Goal: Communication & Community: Answer question/provide support

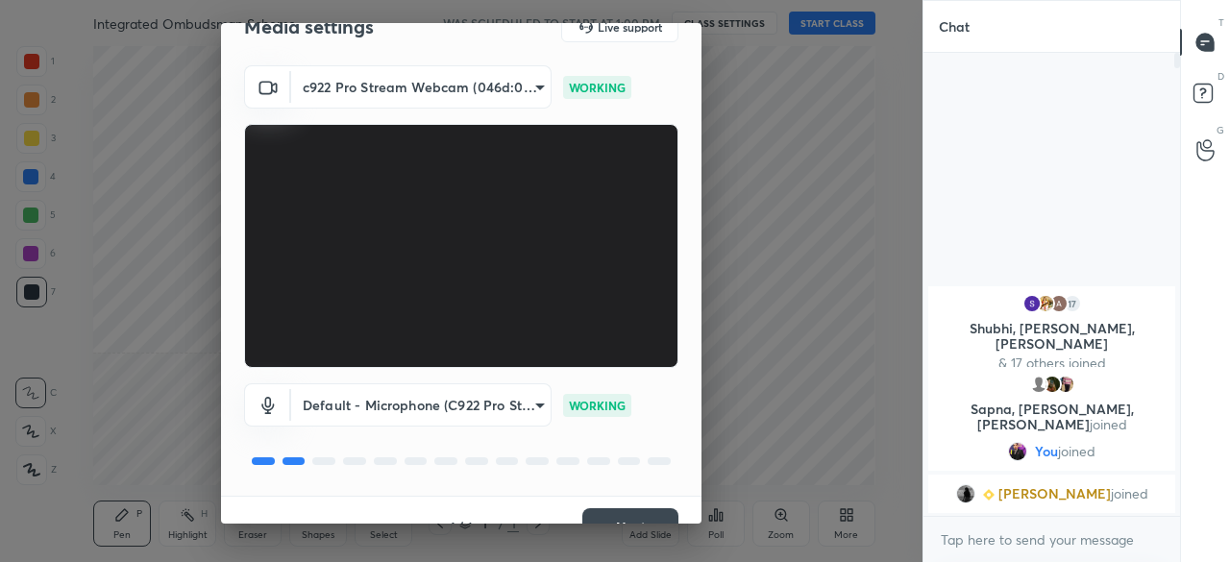
scroll to position [67, 0]
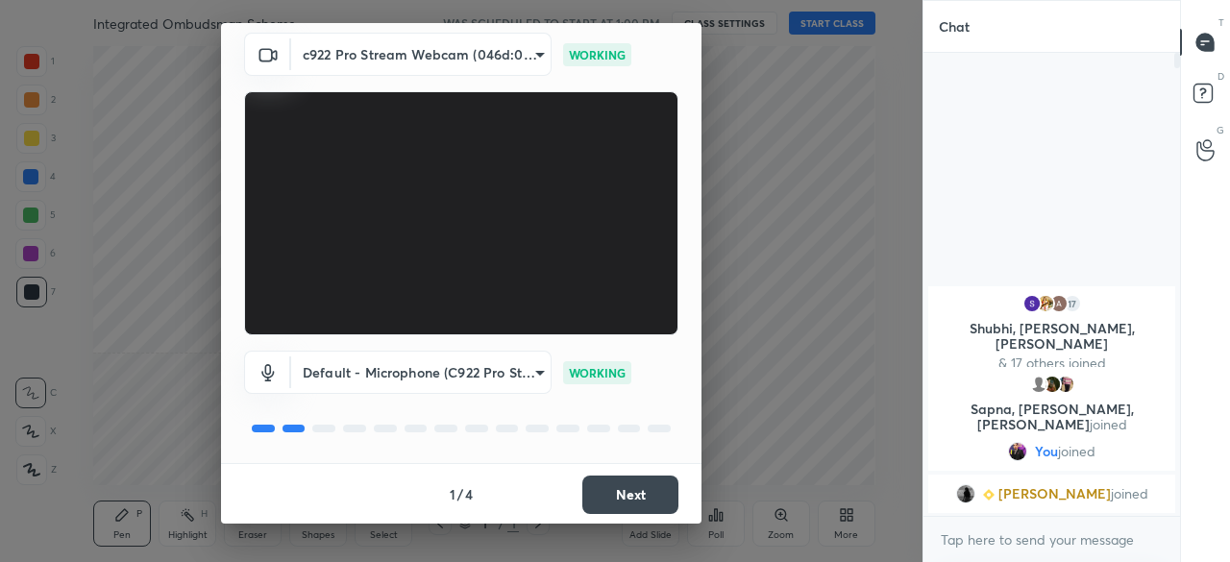
click at [625, 489] on button "Next" at bounding box center [630, 495] width 96 height 38
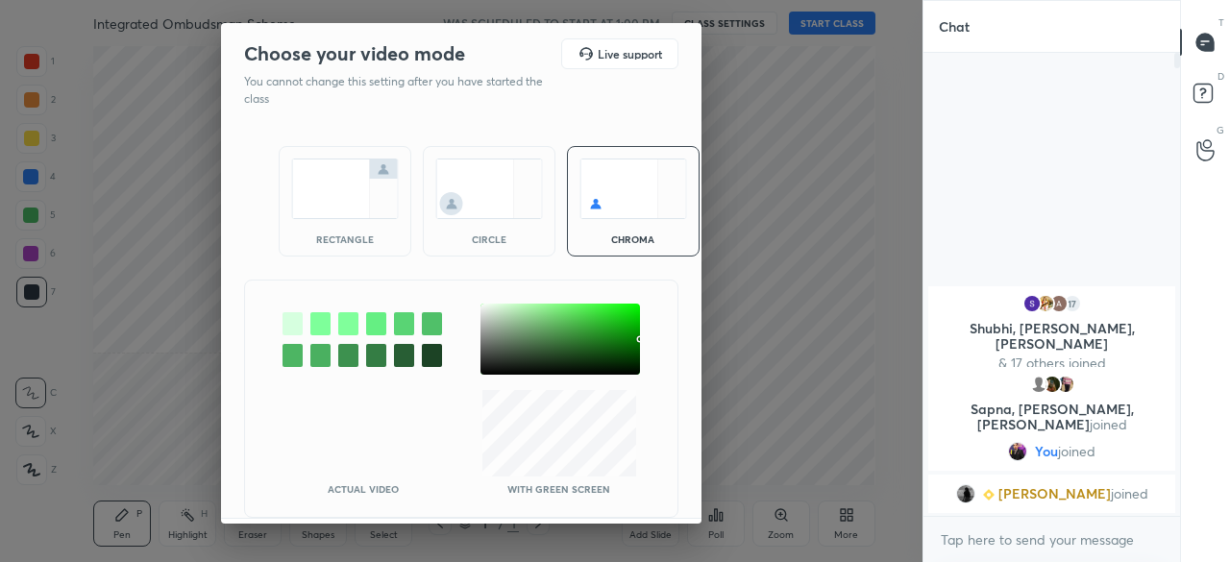
click at [341, 199] on img at bounding box center [345, 189] width 108 height 61
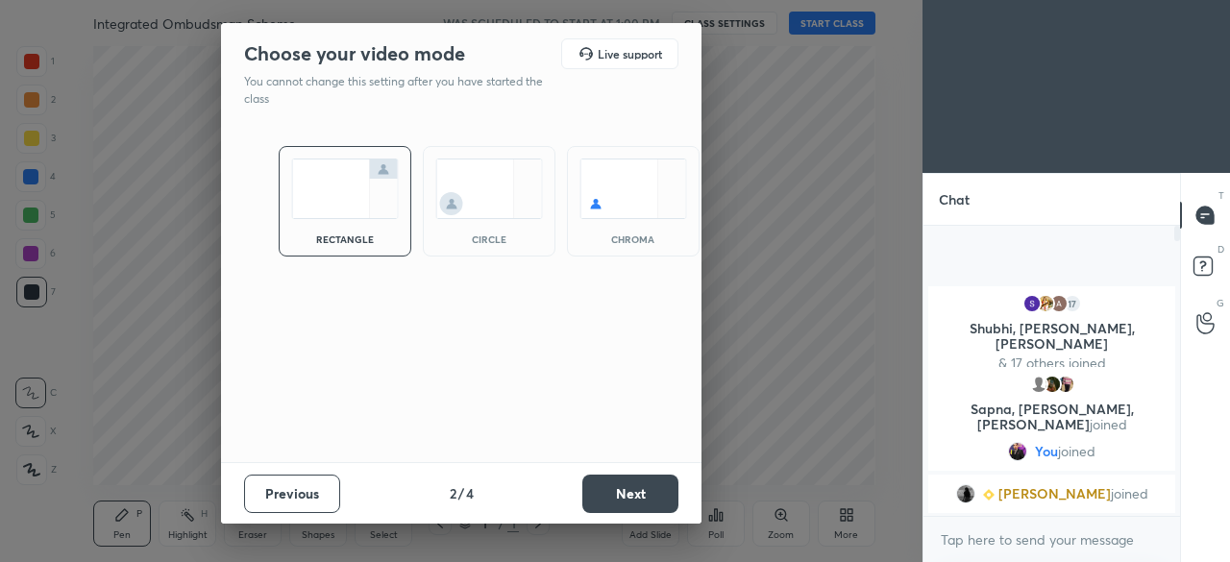
scroll to position [125, 251]
click at [642, 483] on button "Next" at bounding box center [630, 494] width 96 height 38
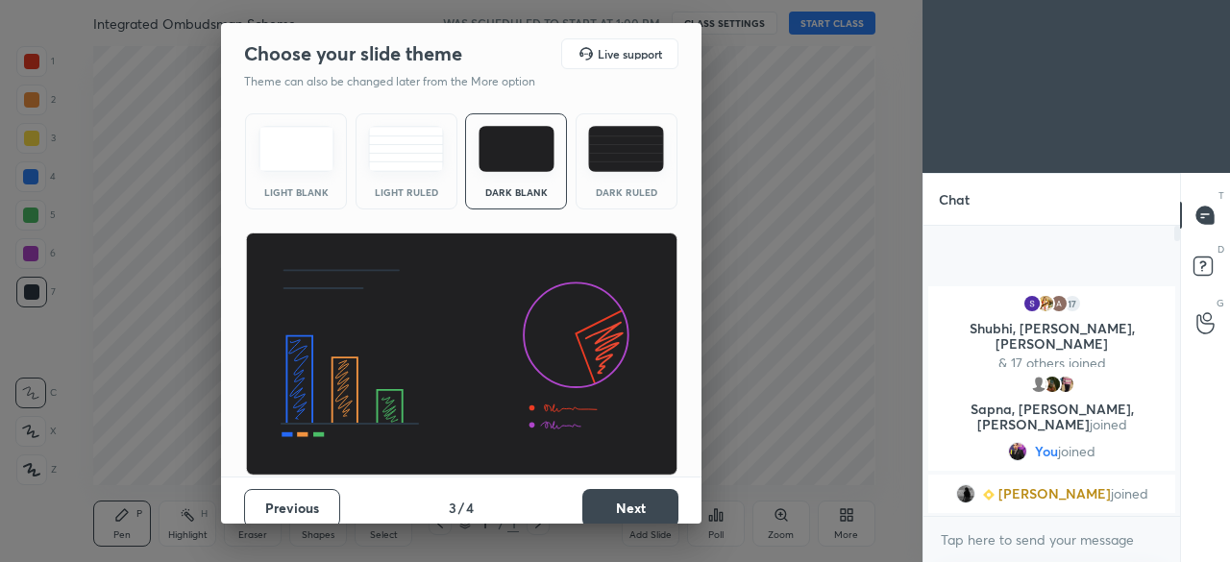
click at [634, 500] on button "Next" at bounding box center [630, 508] width 96 height 38
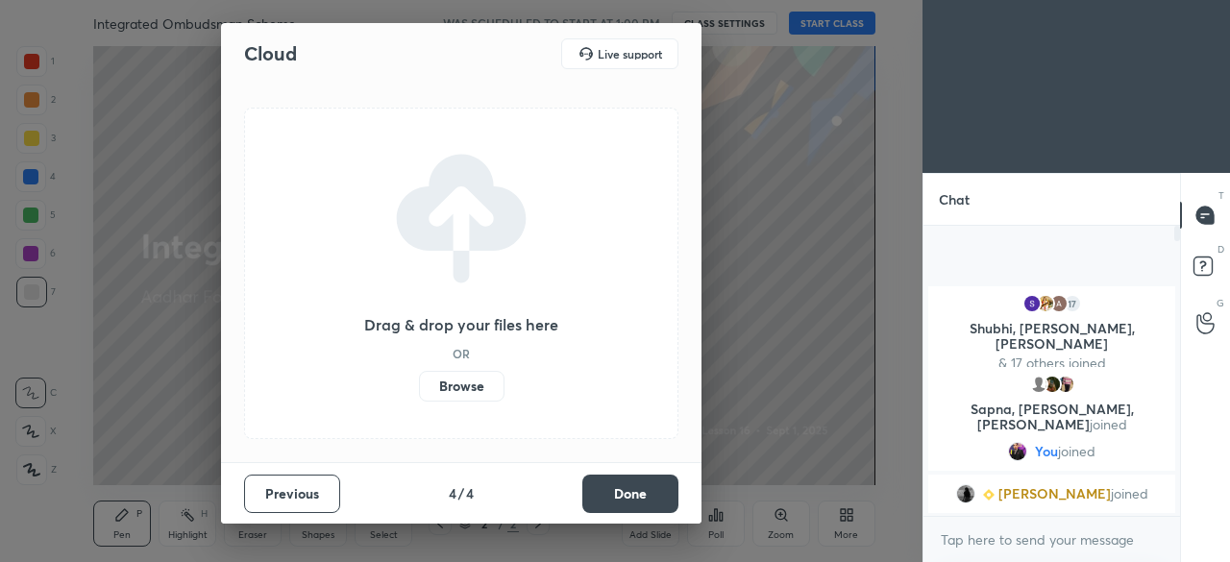
click at [462, 388] on label "Browse" at bounding box center [462, 386] width 86 height 31
click at [419, 388] on input "Browse" at bounding box center [419, 386] width 0 height 31
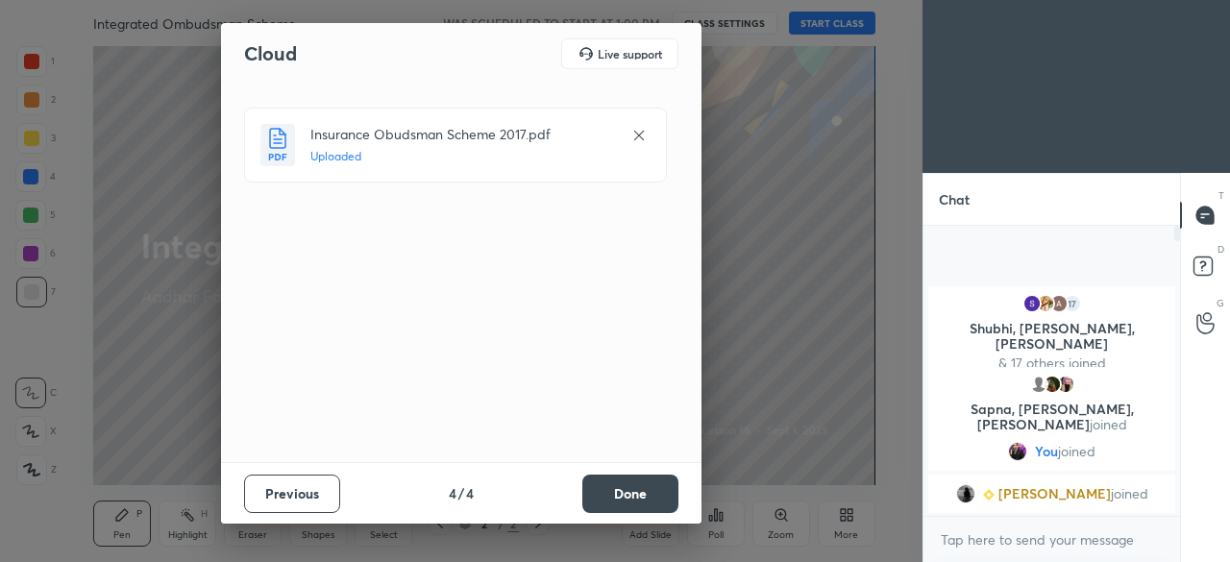
click at [646, 484] on button "Done" at bounding box center [630, 494] width 96 height 38
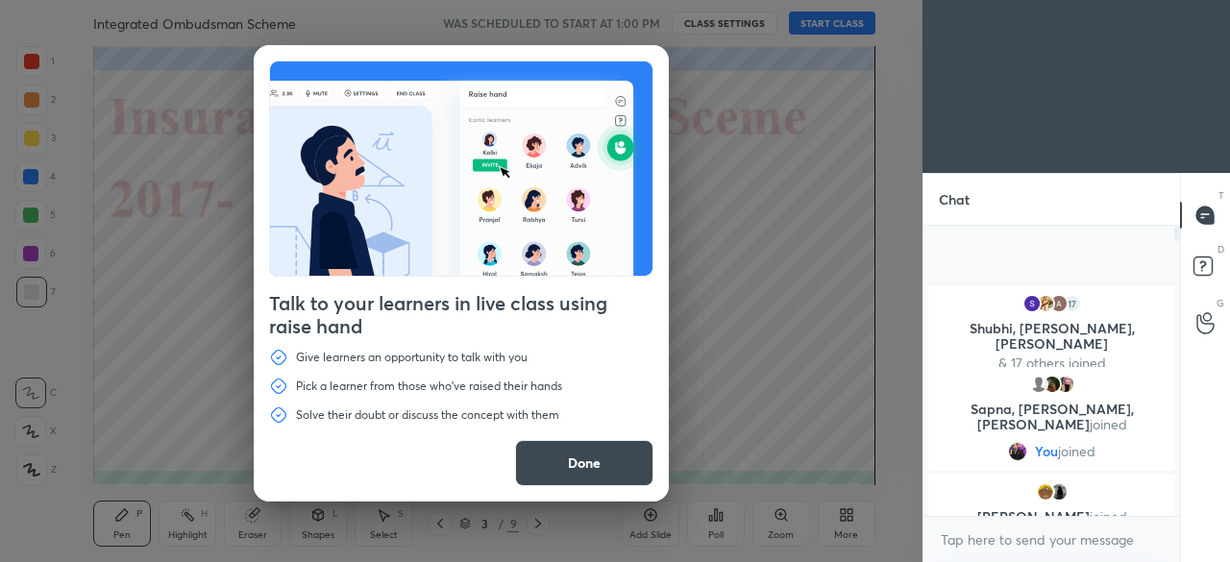
click at [640, 472] on button "Done" at bounding box center [584, 463] width 138 height 46
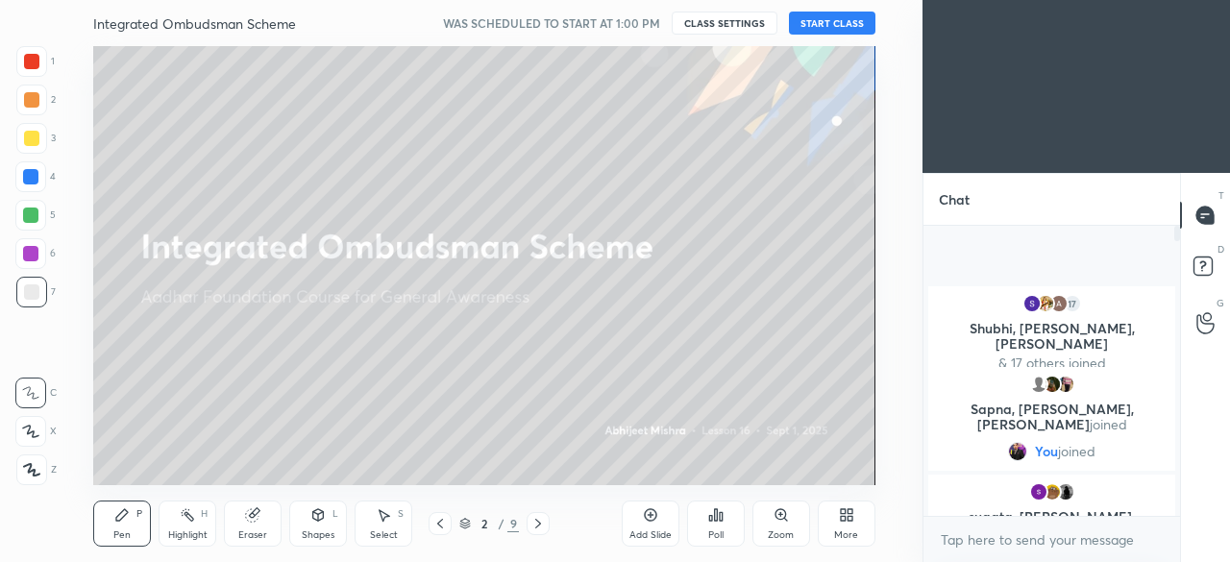
click at [846, 524] on div "More" at bounding box center [847, 524] width 58 height 46
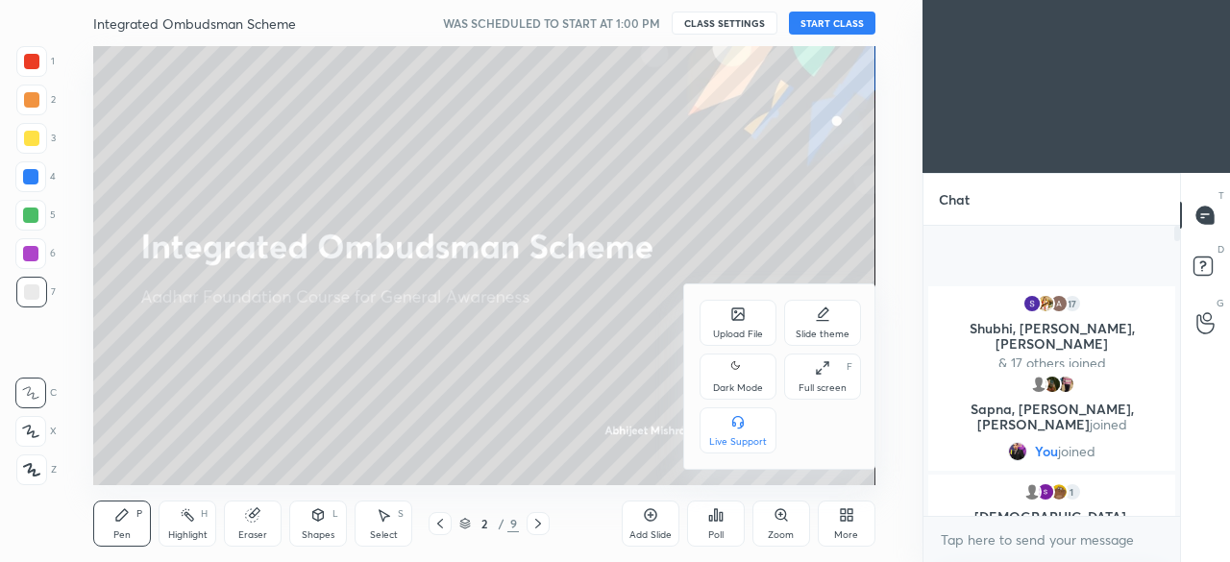
click at [744, 326] on div "Upload File" at bounding box center [737, 323] width 77 height 46
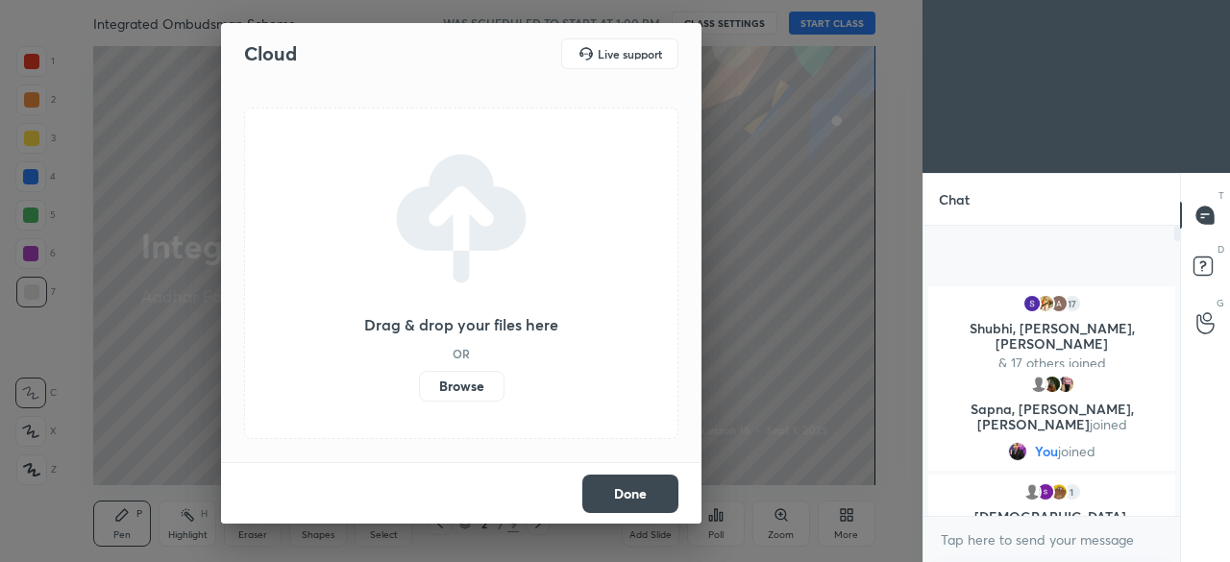
click at [465, 383] on label "Browse" at bounding box center [462, 386] width 86 height 31
click at [419, 383] on input "Browse" at bounding box center [419, 386] width 0 height 31
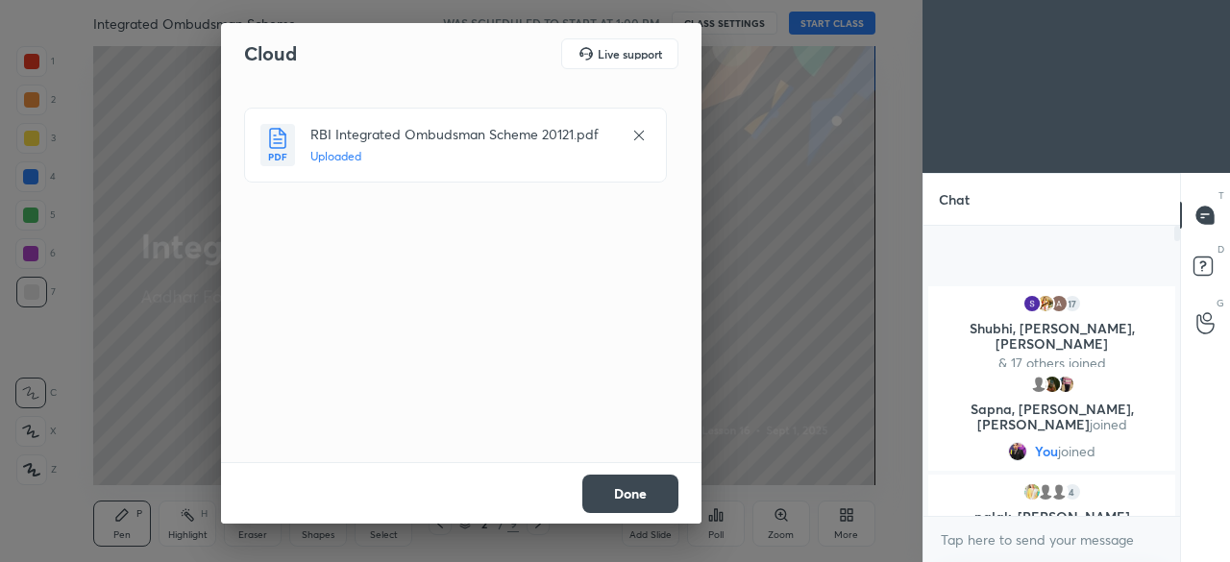
click at [615, 503] on button "Done" at bounding box center [630, 494] width 96 height 38
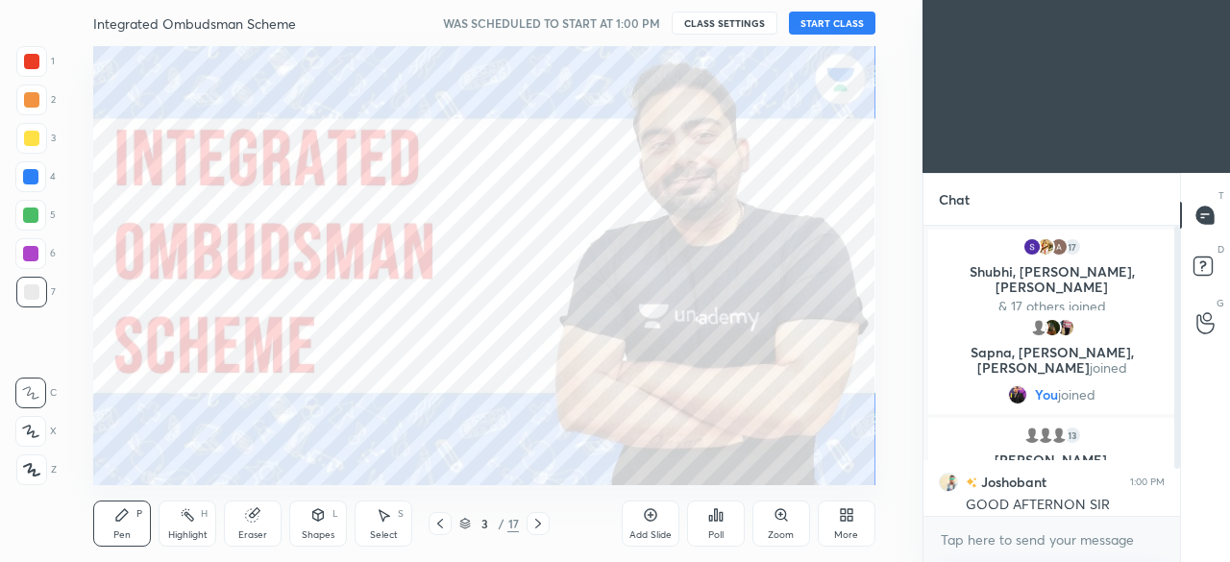
click at [829, 22] on button "START CLASS" at bounding box center [832, 23] width 86 height 23
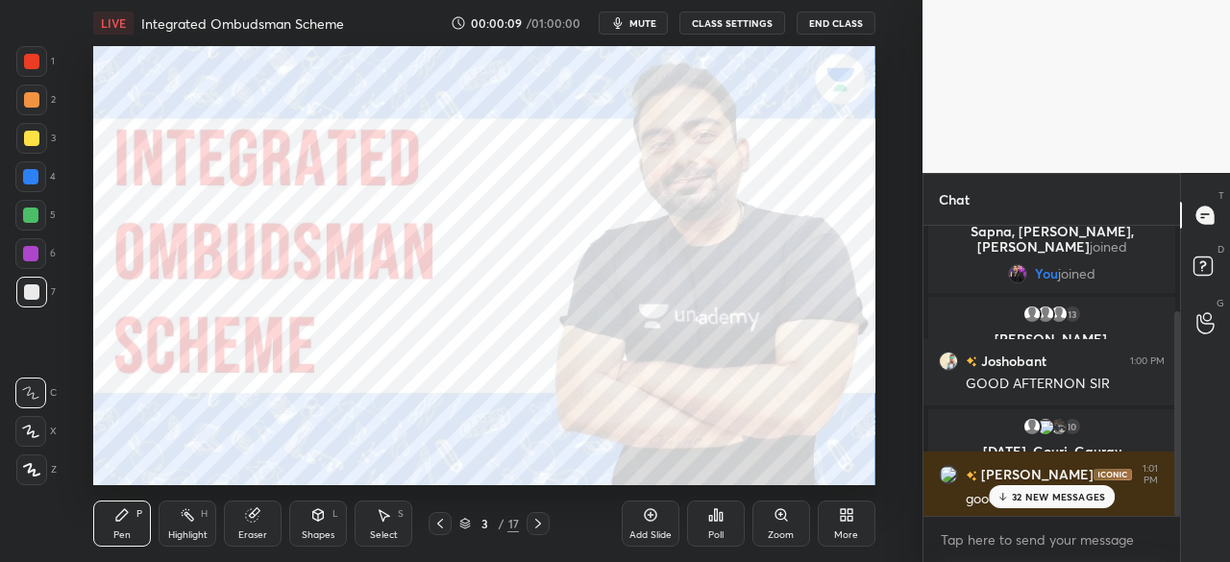
drag, startPoint x: 1176, startPoint y: 353, endPoint x: 1166, endPoint y: 522, distance: 169.4
click at [1166, 522] on div "17 [PERSON_NAME], [PERSON_NAME], [PERSON_NAME] & 17 others joined [PERSON_NAME]…" at bounding box center [1051, 394] width 257 height 336
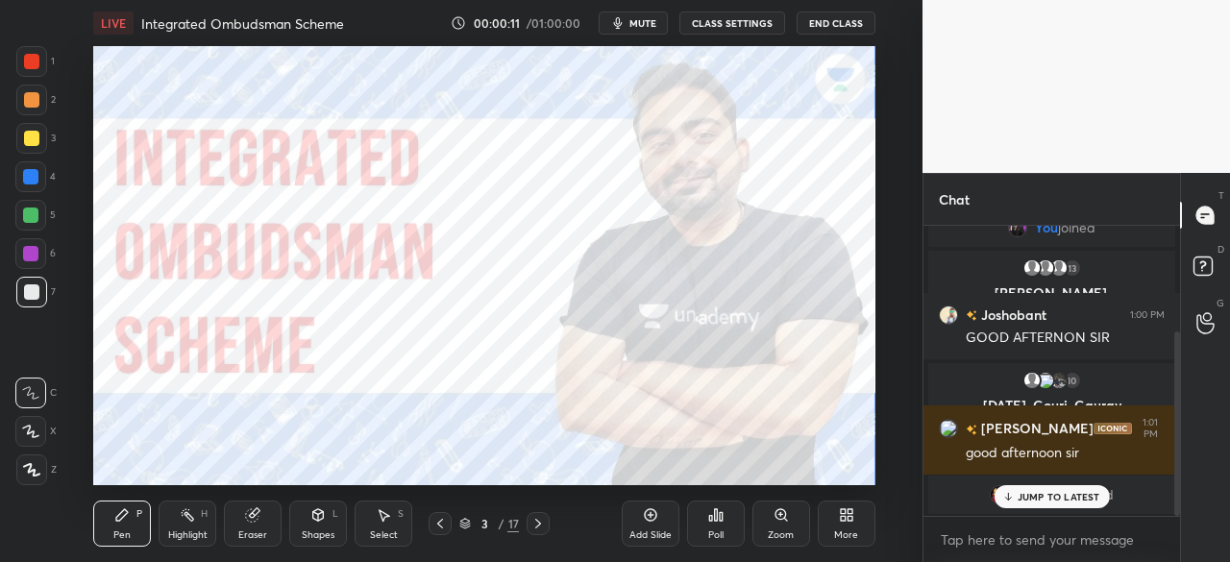
click at [1063, 492] on p "JUMP TO LATEST" at bounding box center [1058, 497] width 83 height 12
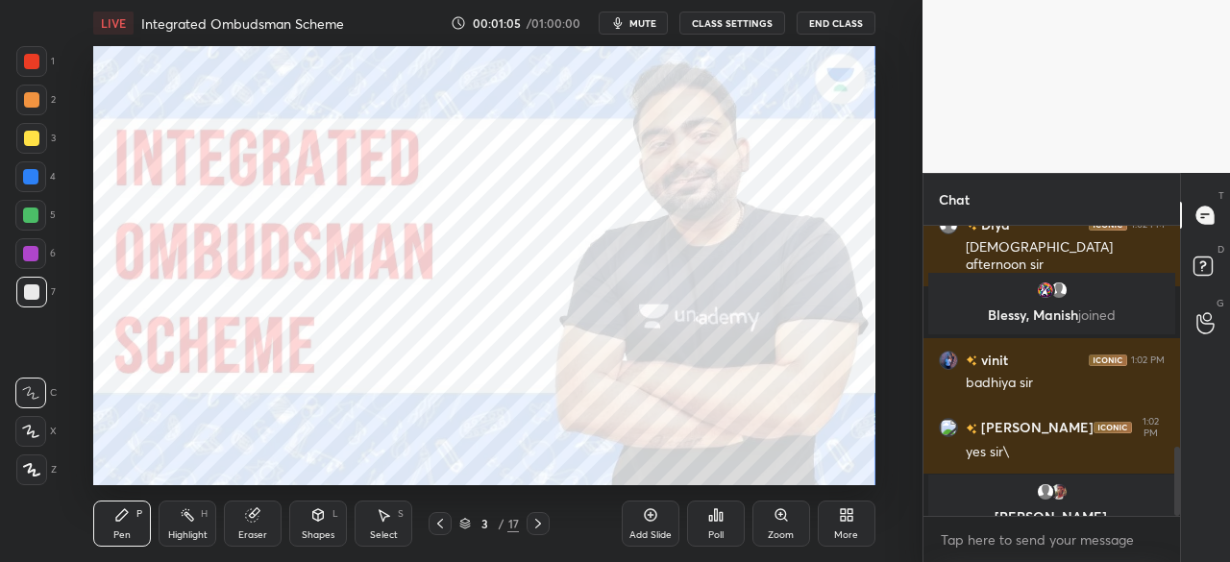
scroll to position [932, 0]
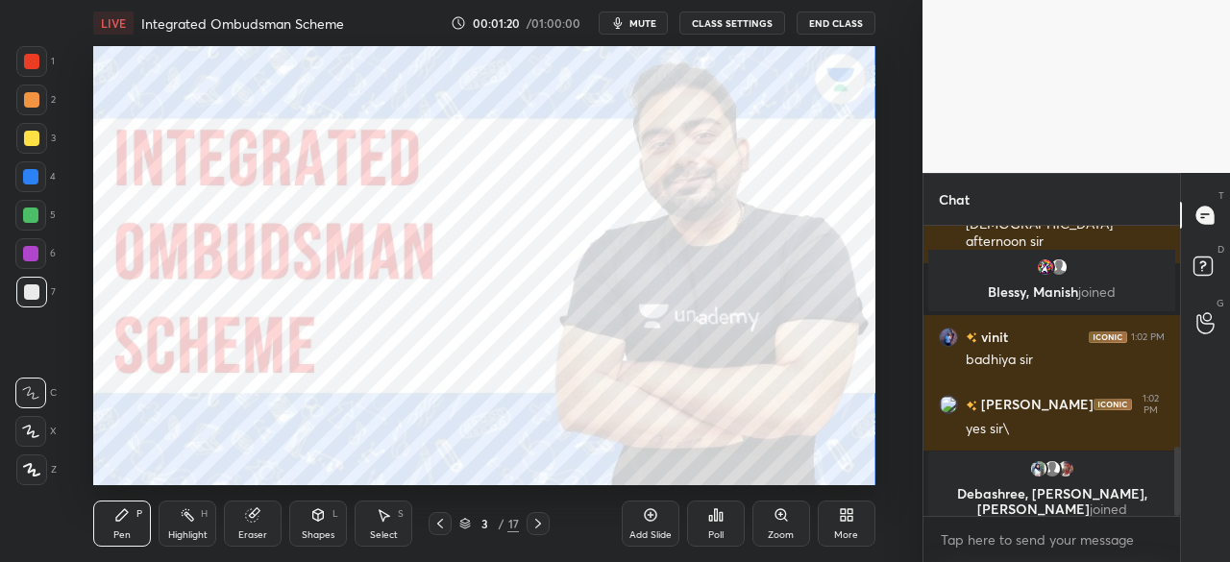
click at [647, 524] on div "Add Slide" at bounding box center [651, 524] width 58 height 46
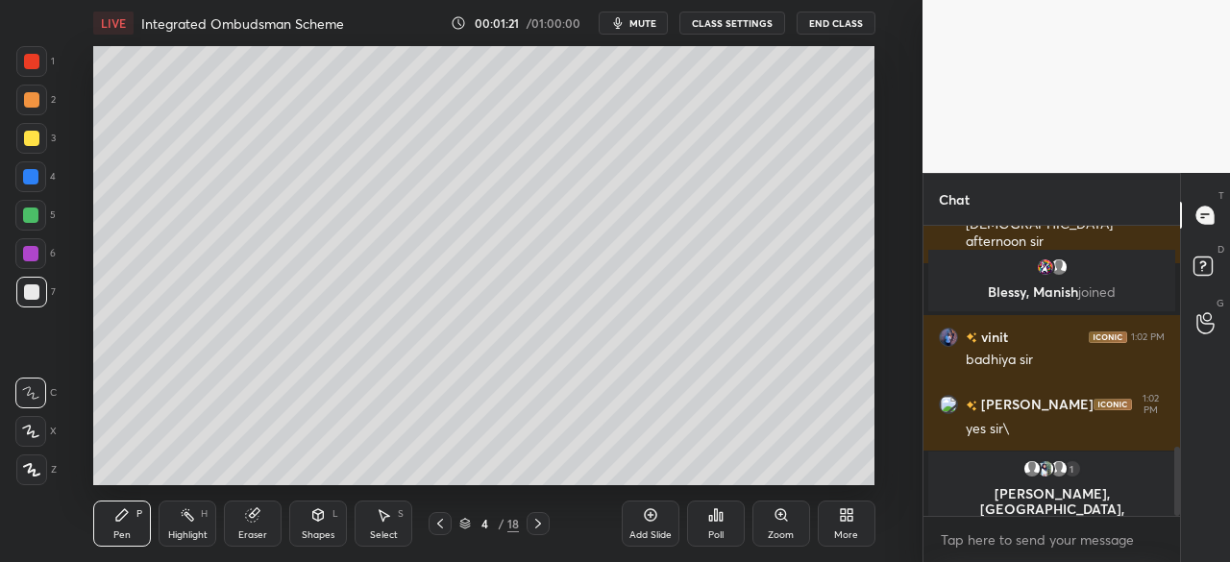
scroll to position [947, 0]
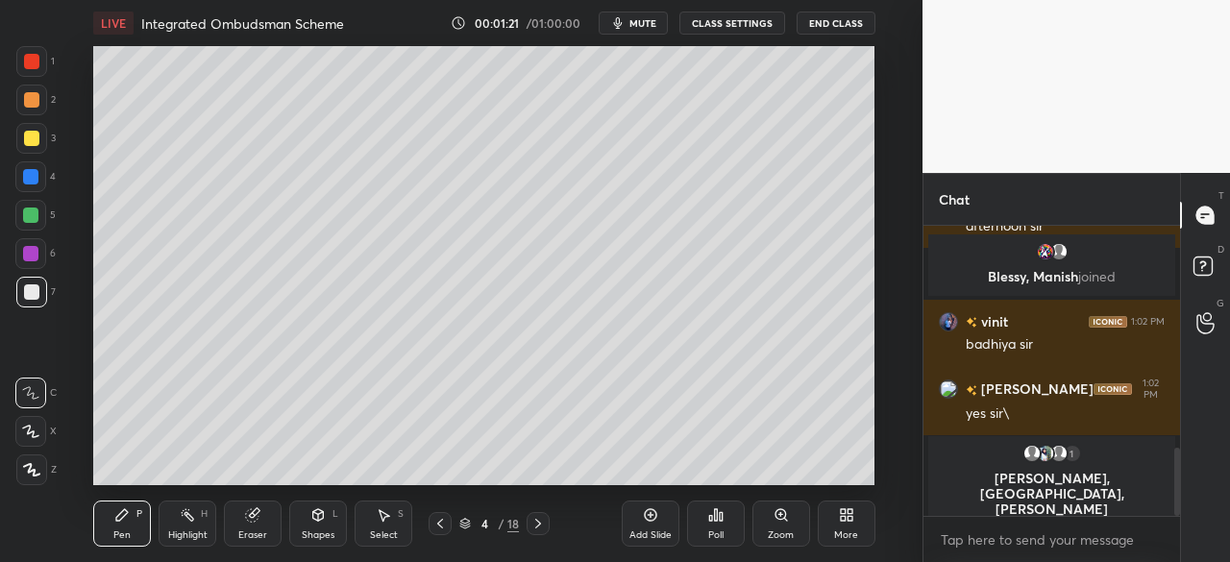
click at [34, 135] on div at bounding box center [31, 138] width 15 height 15
click at [32, 468] on icon at bounding box center [31, 469] width 17 height 13
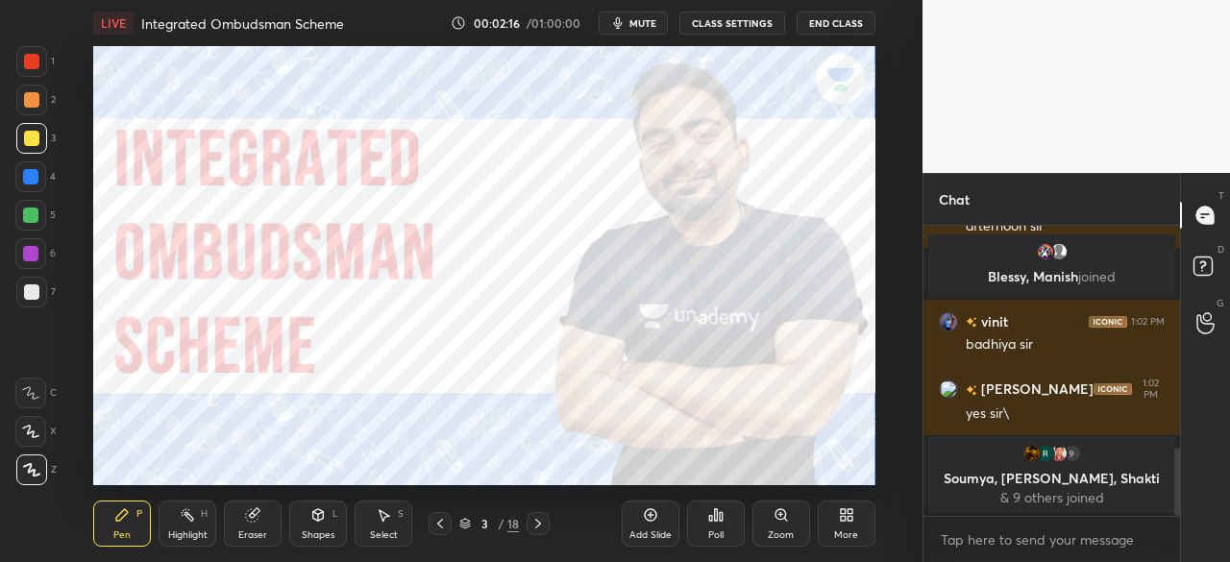
click at [538, 523] on icon at bounding box center [537, 523] width 15 height 15
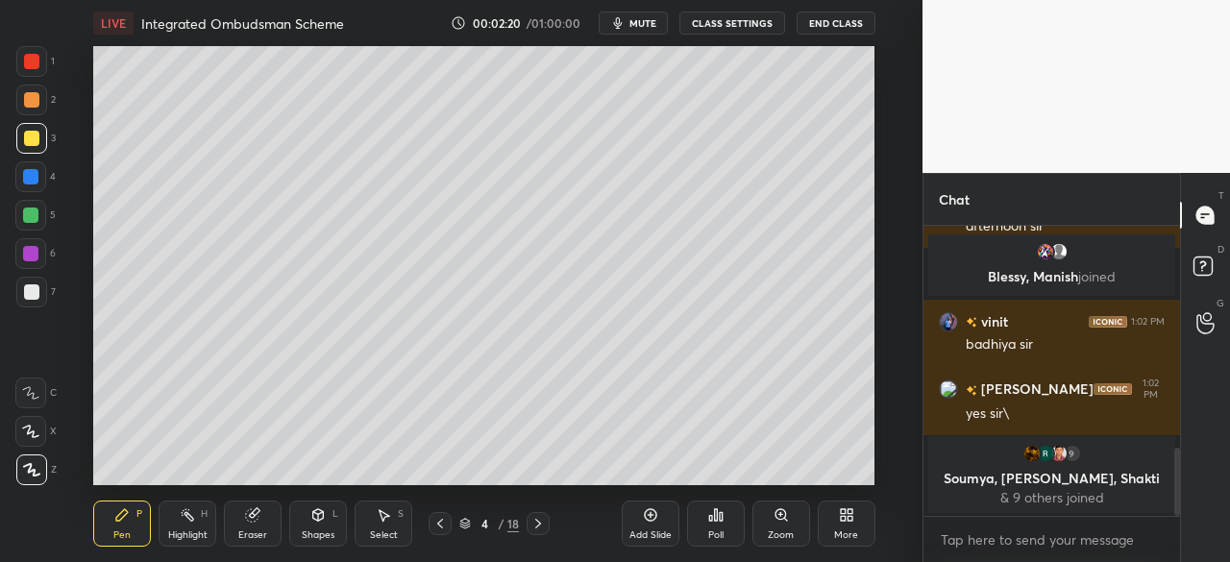
click at [647, 523] on div "Add Slide" at bounding box center [651, 524] width 58 height 46
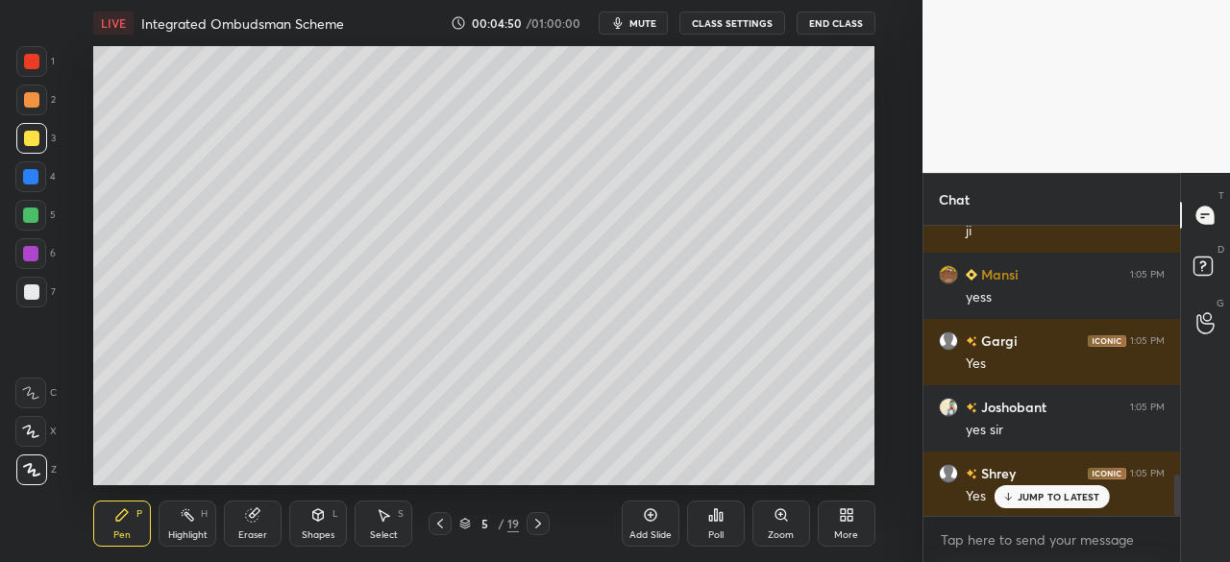
scroll to position [1822, 0]
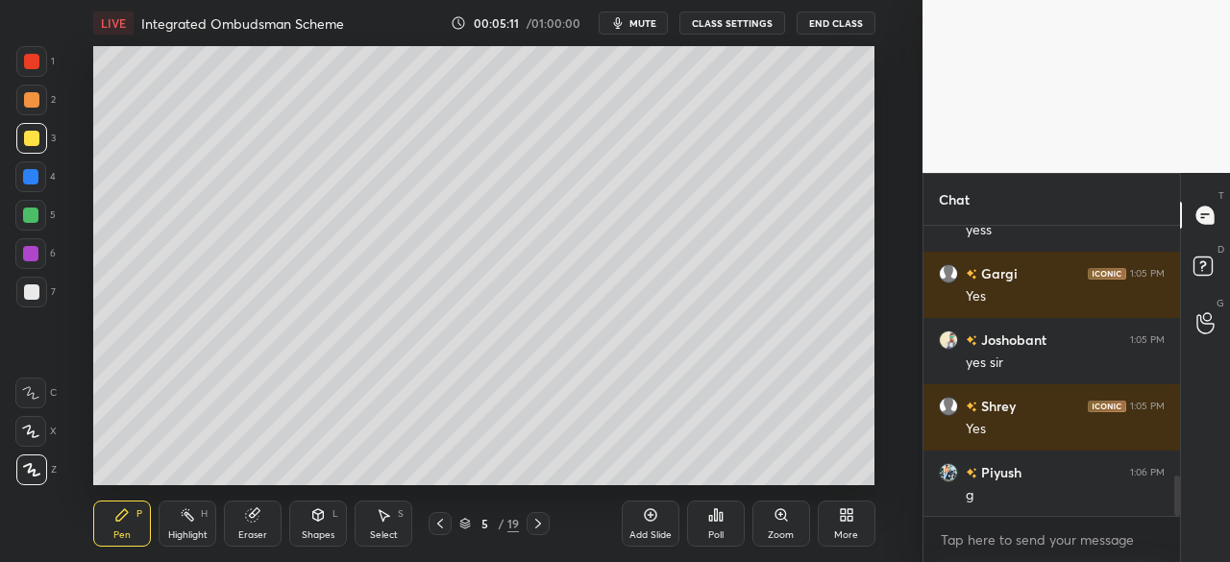
click at [441, 524] on icon at bounding box center [439, 523] width 15 height 15
click at [441, 525] on icon at bounding box center [439, 523] width 15 height 15
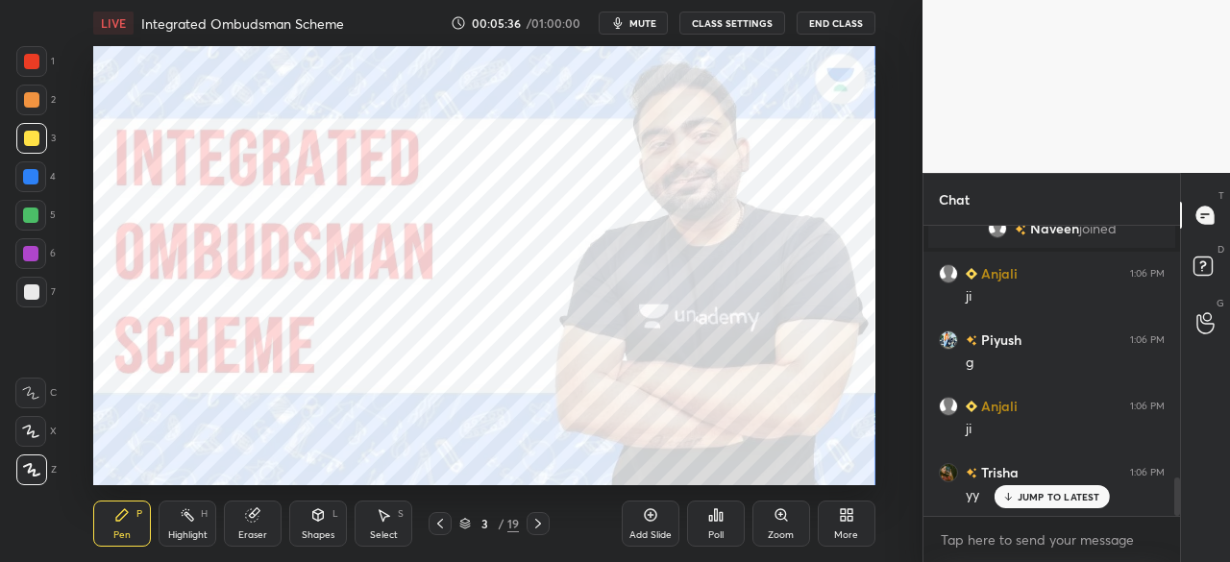
scroll to position [1933, 0]
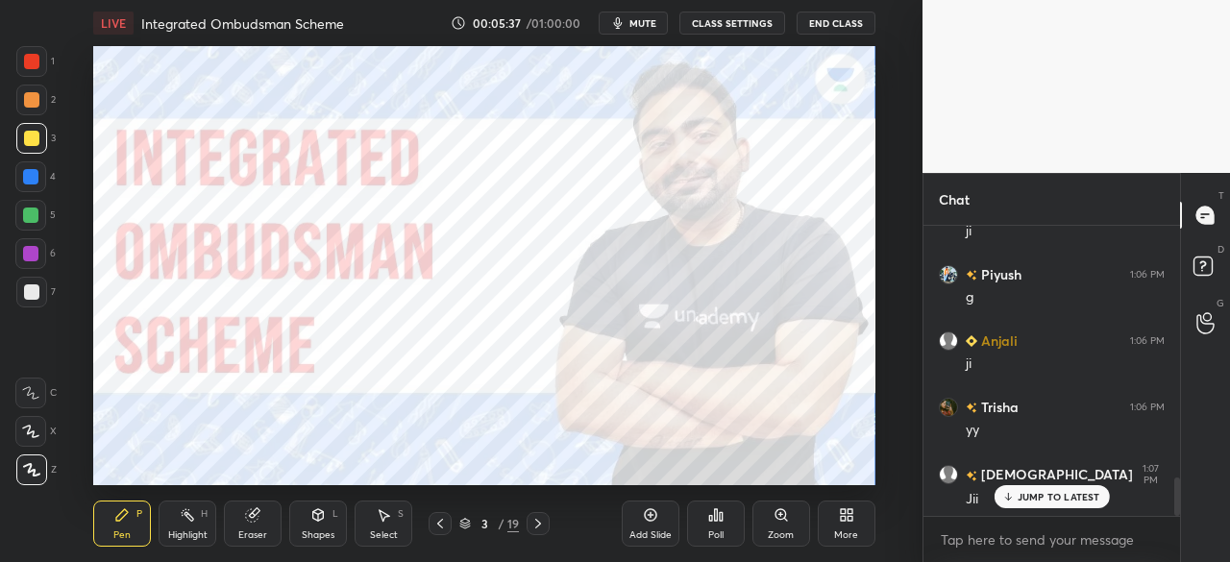
click at [543, 528] on icon at bounding box center [537, 523] width 15 height 15
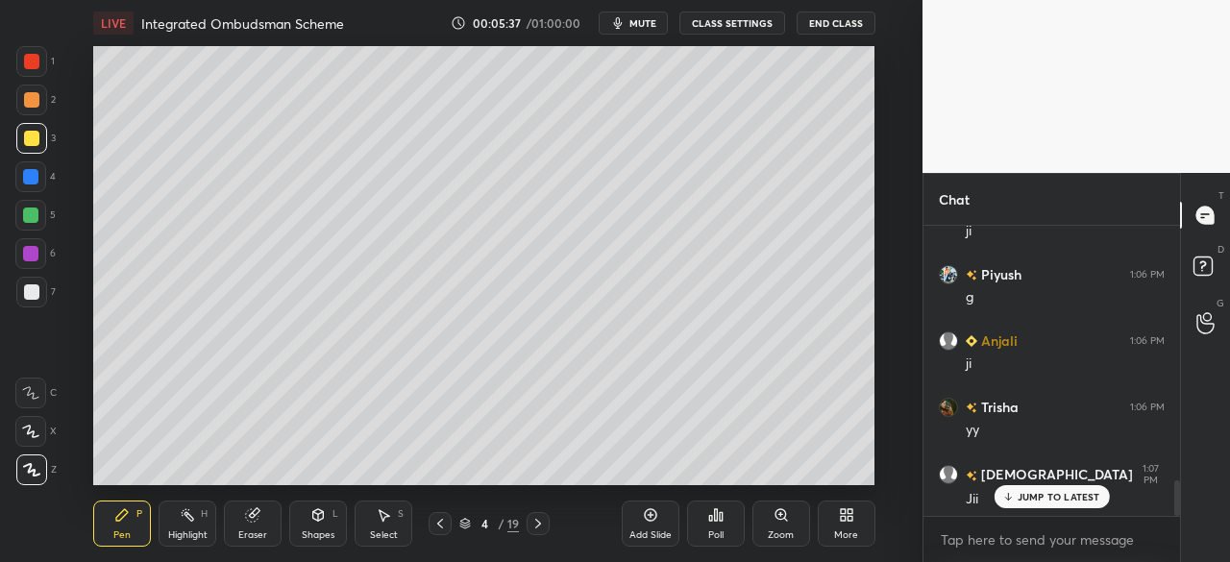
scroll to position [2112, 0]
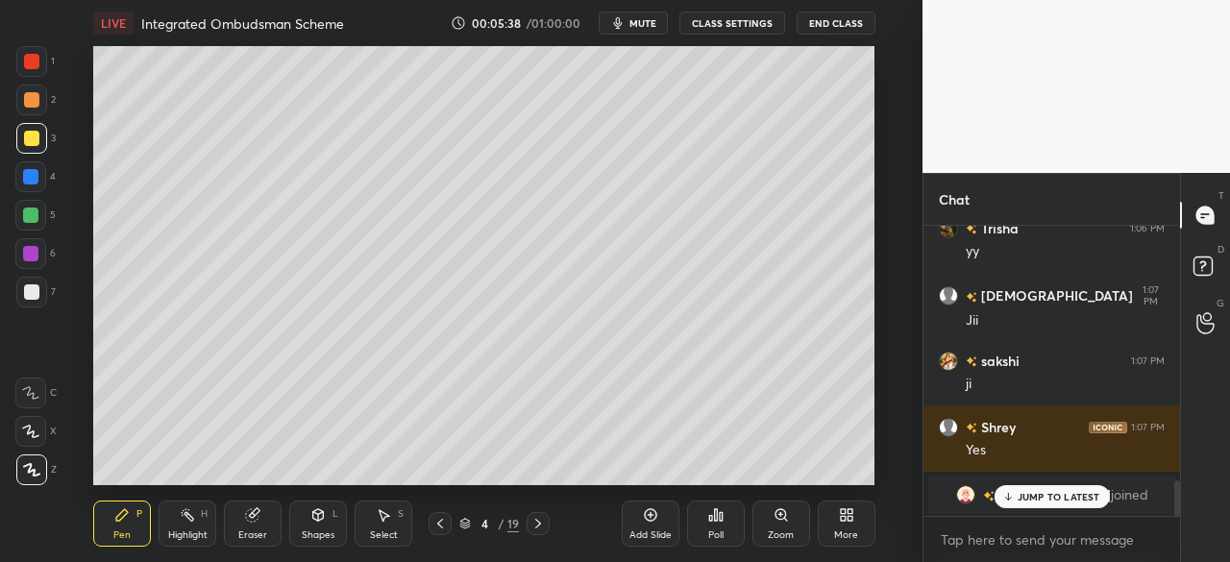
click at [538, 527] on icon at bounding box center [537, 523] width 15 height 15
click at [540, 525] on icon at bounding box center [538, 524] width 6 height 10
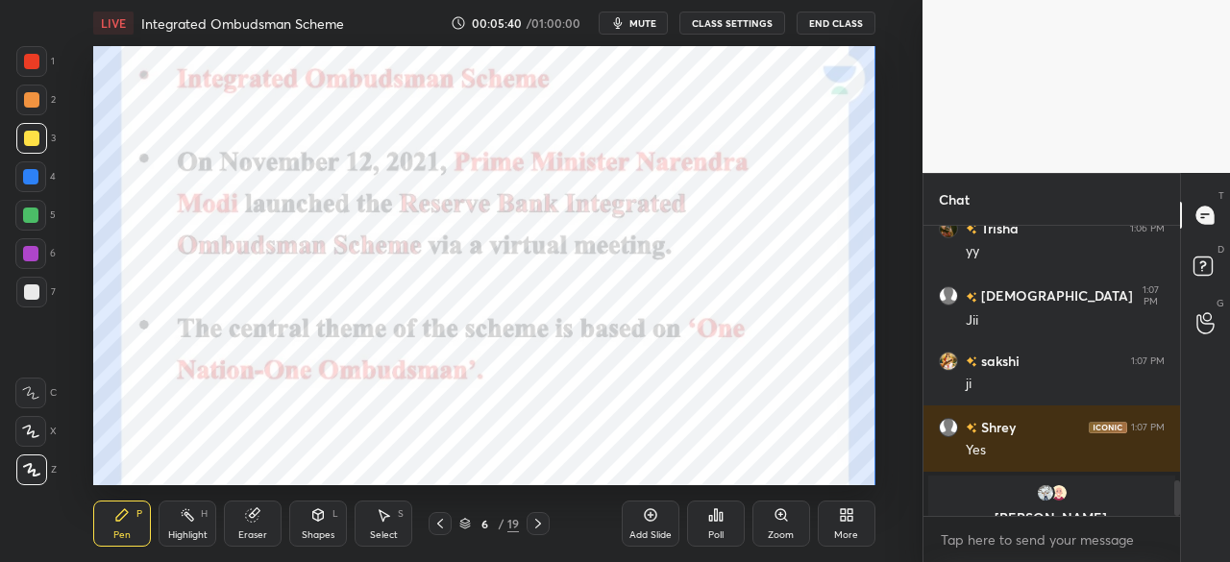
click at [31, 61] on div at bounding box center [31, 61] width 15 height 15
drag, startPoint x: 35, startPoint y: 175, endPoint x: 82, endPoint y: 227, distance: 70.1
click at [35, 176] on div at bounding box center [30, 176] width 15 height 15
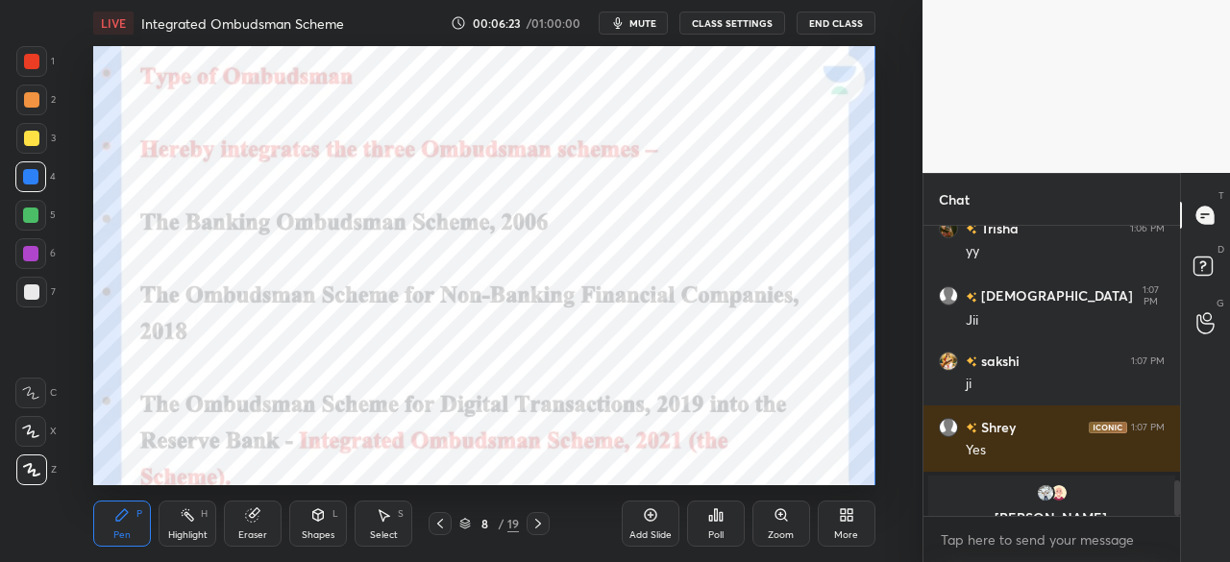
drag, startPoint x: 31, startPoint y: 59, endPoint x: 22, endPoint y: 126, distance: 67.8
click at [31, 61] on div at bounding box center [31, 61] width 15 height 15
click at [28, 168] on div at bounding box center [30, 176] width 31 height 31
click at [440, 525] on icon at bounding box center [439, 523] width 15 height 15
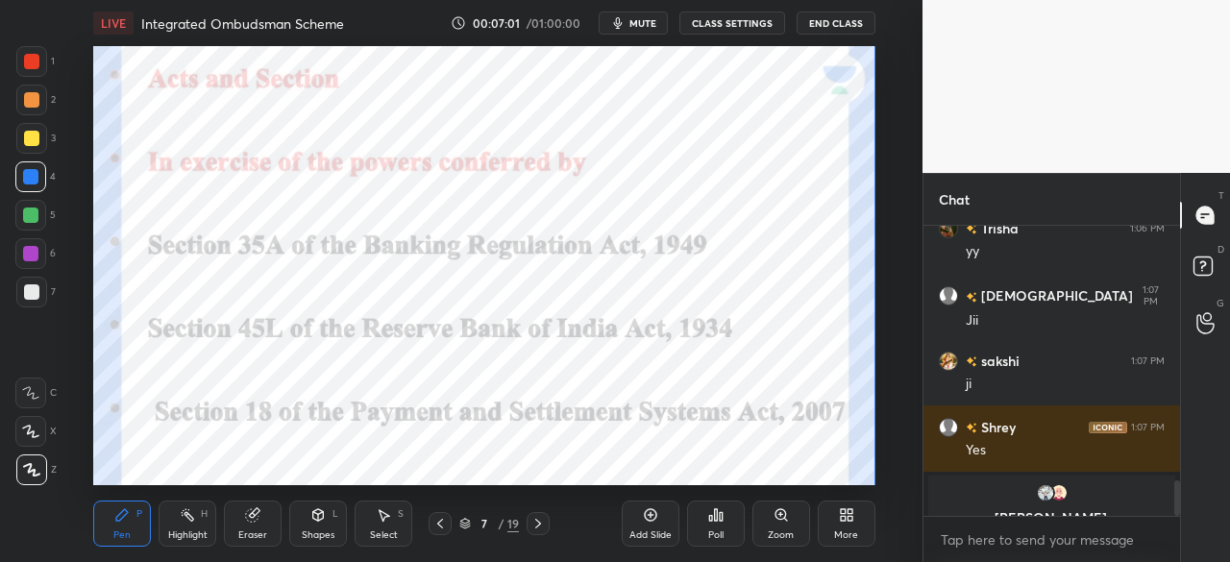
click at [440, 524] on icon at bounding box center [439, 523] width 15 height 15
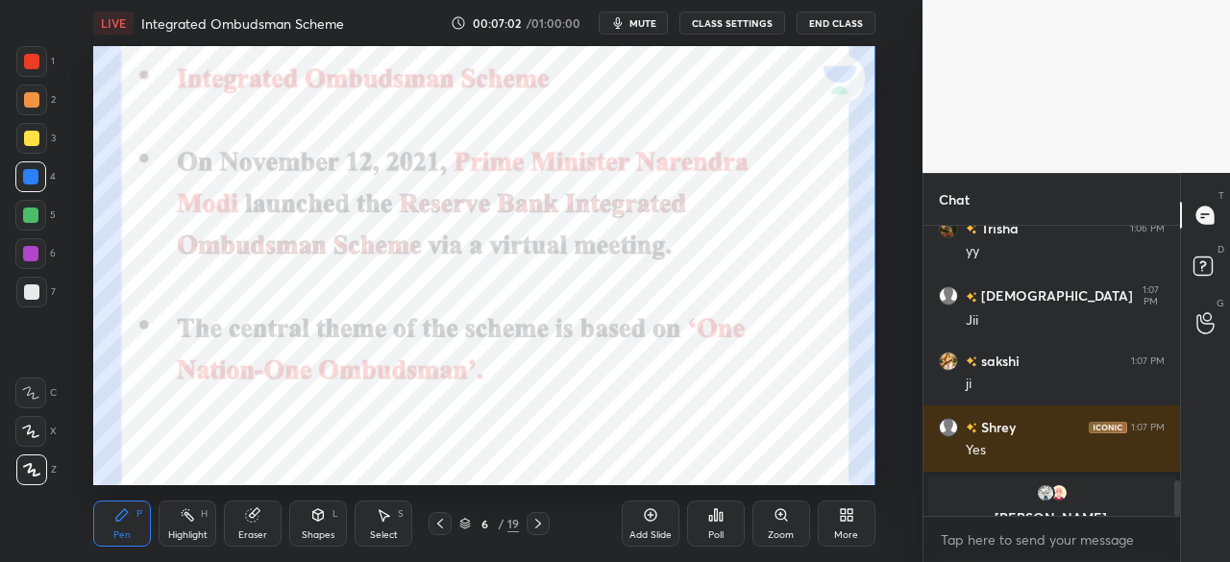
click at [440, 524] on icon at bounding box center [439, 523] width 15 height 15
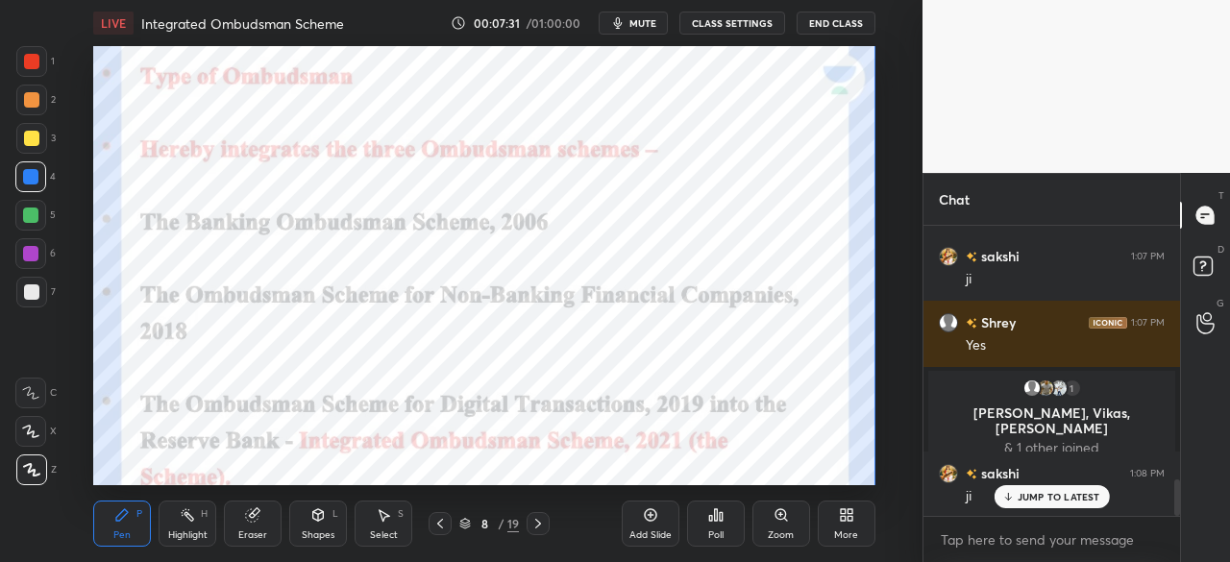
scroll to position [2083, 0]
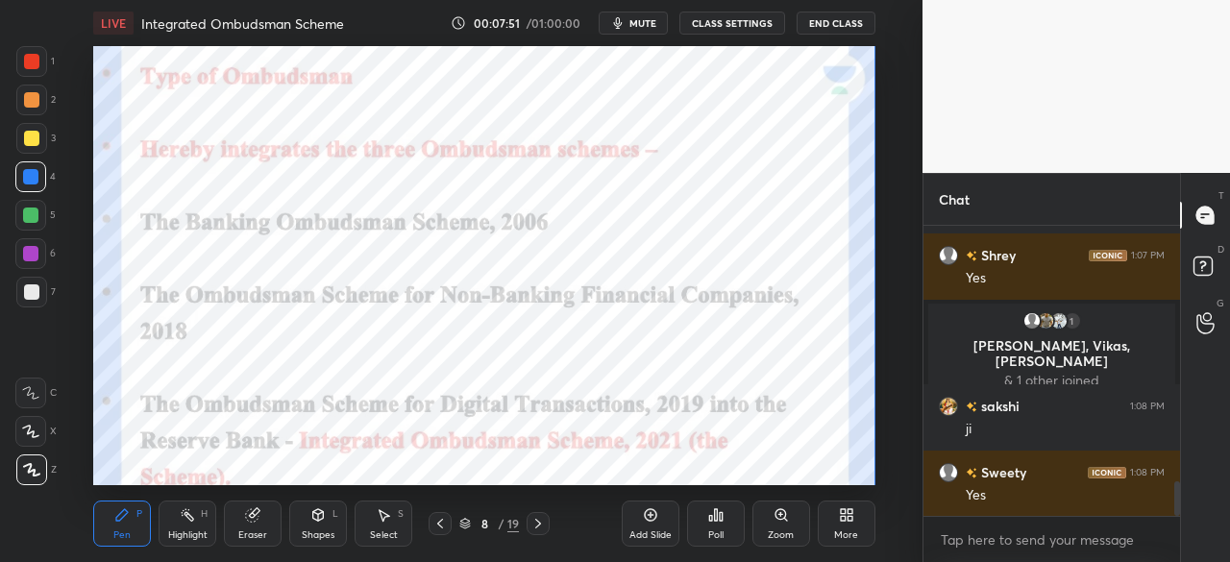
click at [645, 524] on div "Add Slide" at bounding box center [651, 524] width 58 height 46
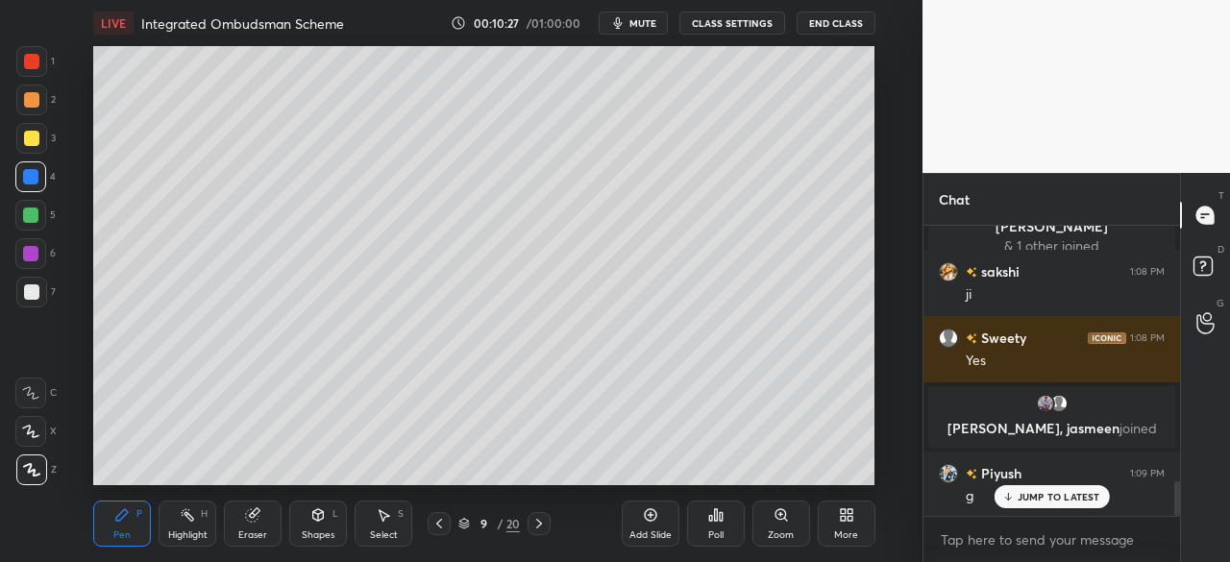
scroll to position [2227, 0]
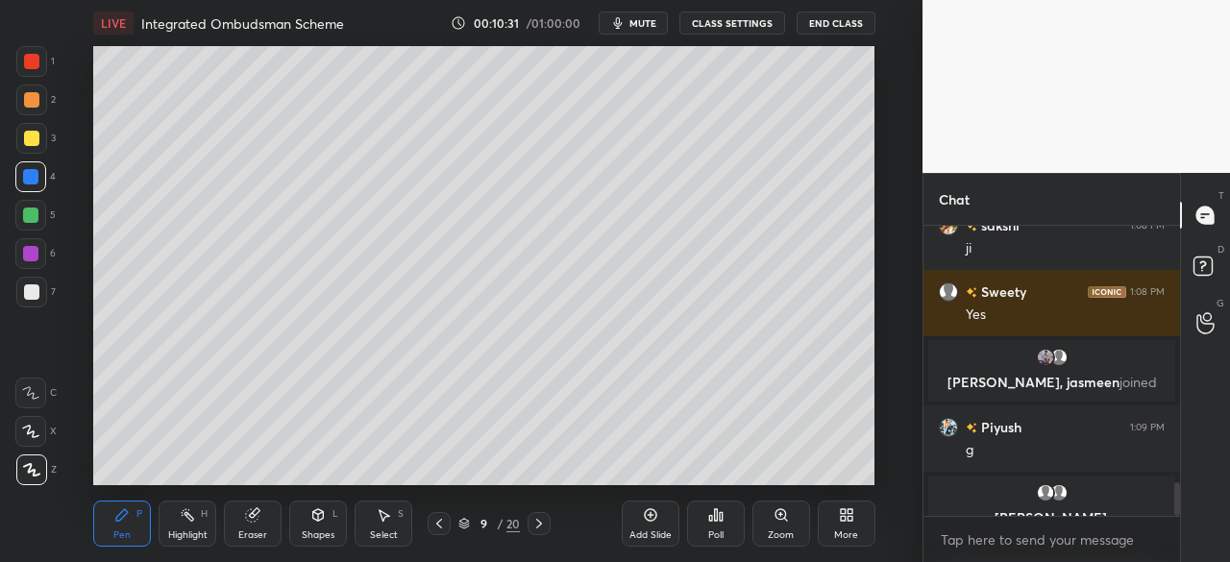
click at [30, 138] on div at bounding box center [31, 138] width 15 height 15
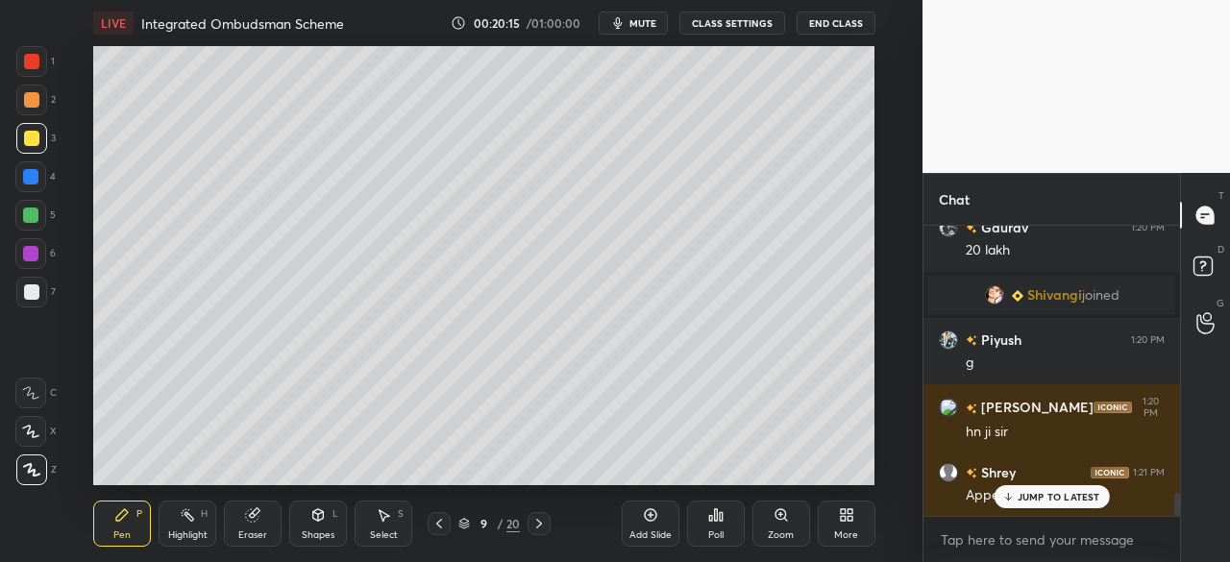
scroll to position [3449, 0]
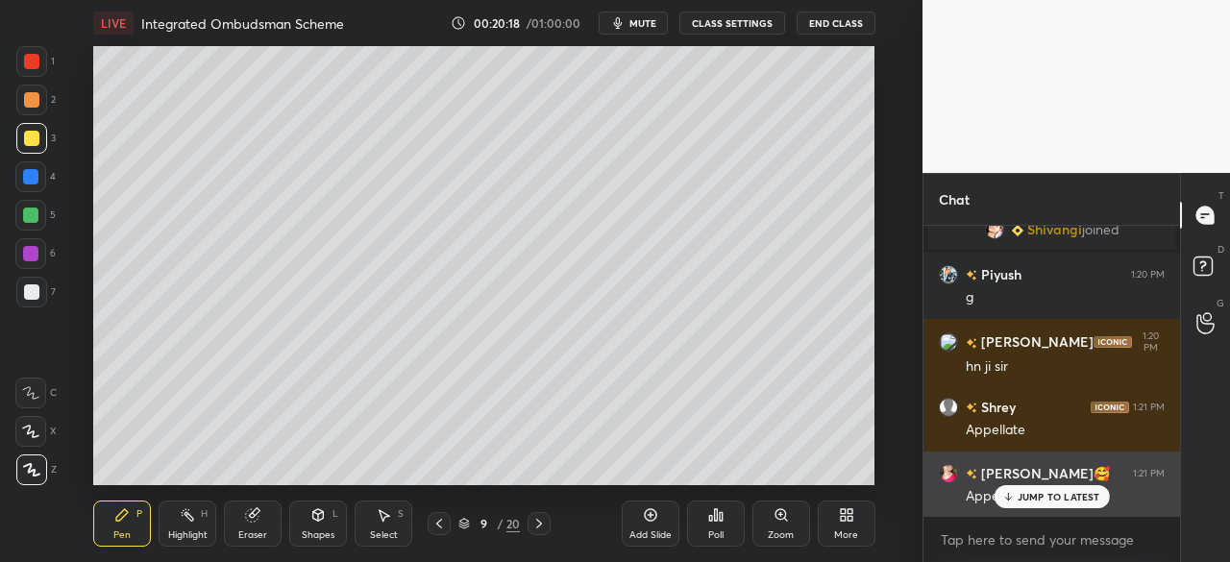
click at [1011, 502] on icon at bounding box center [1007, 497] width 12 height 12
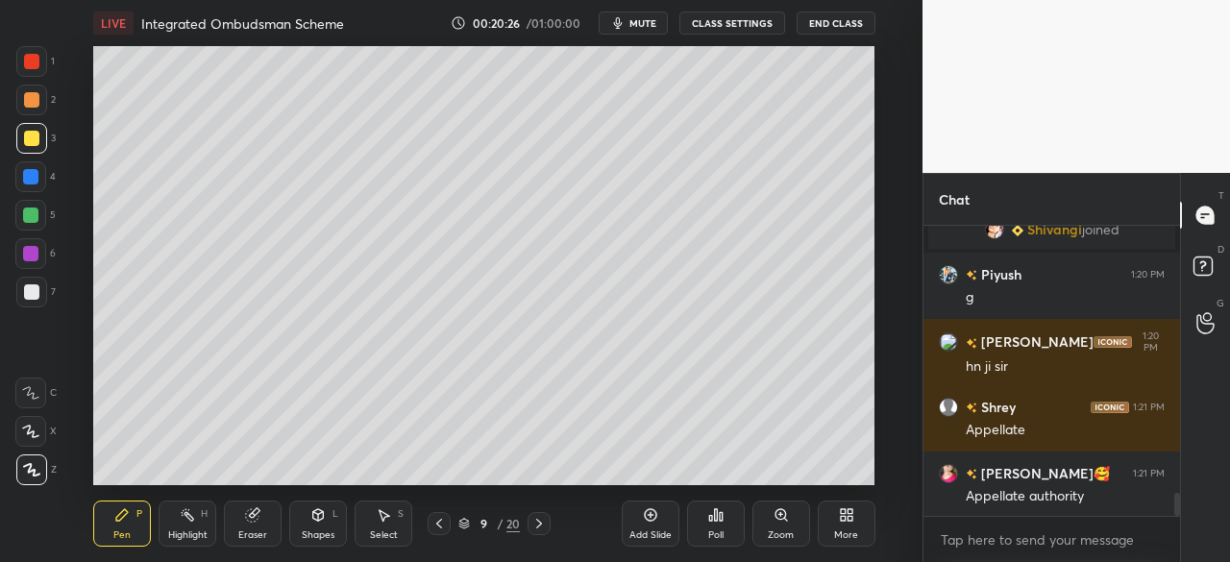
scroll to position [3516, 0]
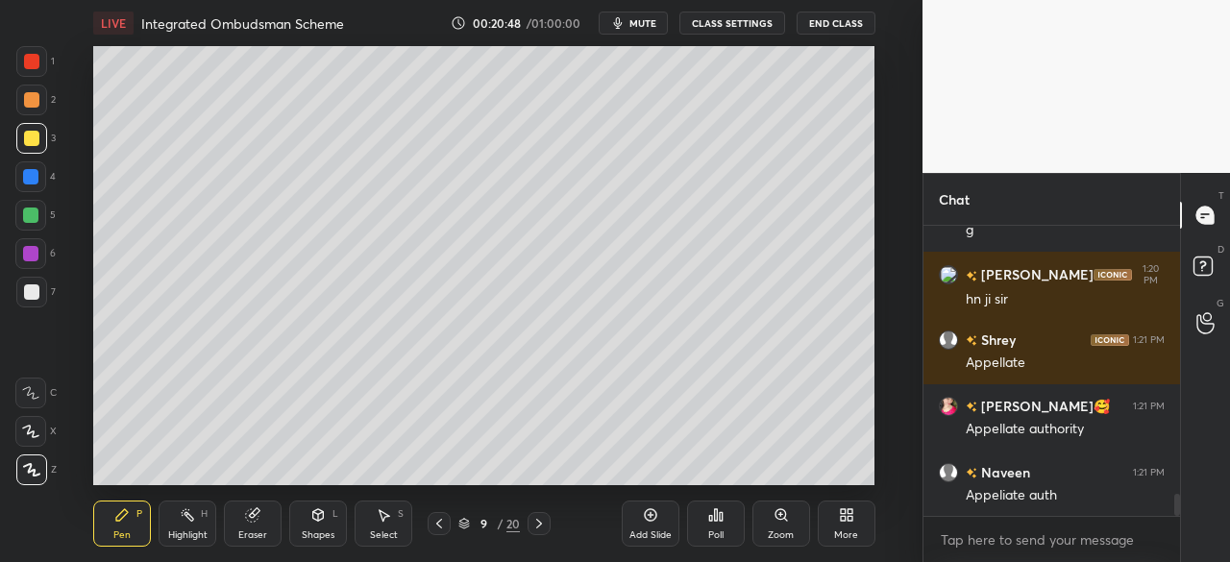
click at [36, 177] on div at bounding box center [30, 176] width 15 height 15
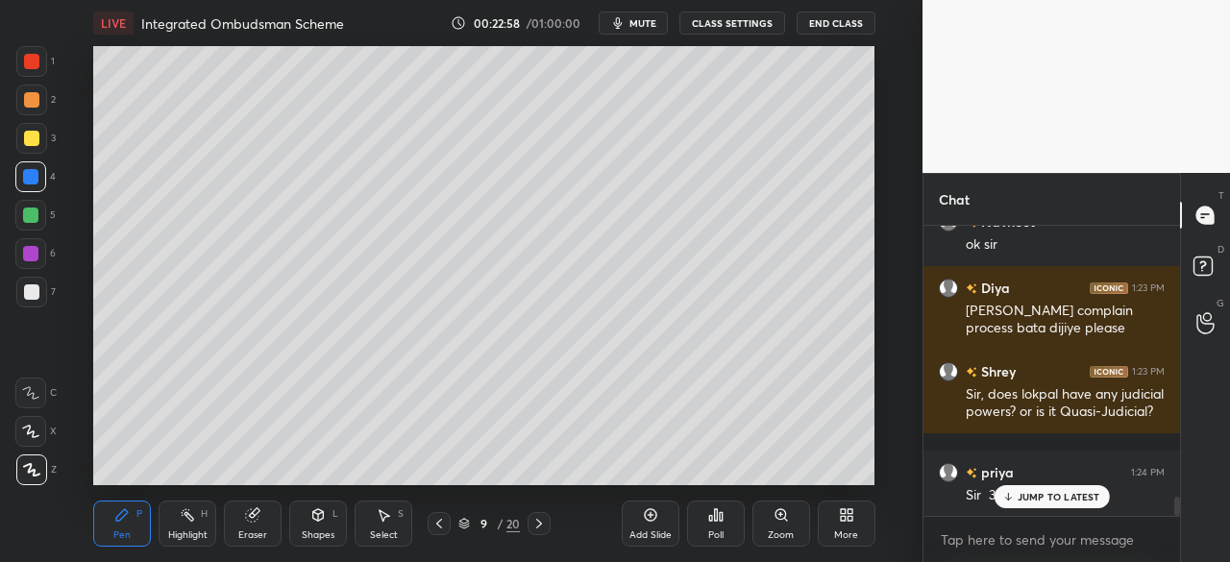
scroll to position [4103, 0]
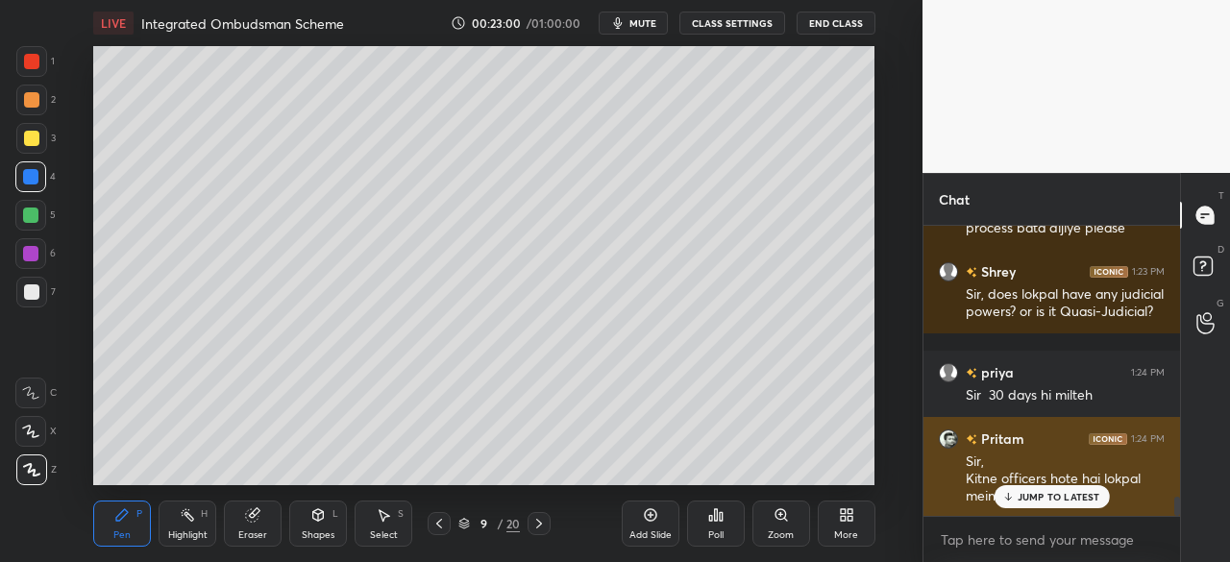
click at [1010, 493] on icon at bounding box center [1007, 497] width 12 height 12
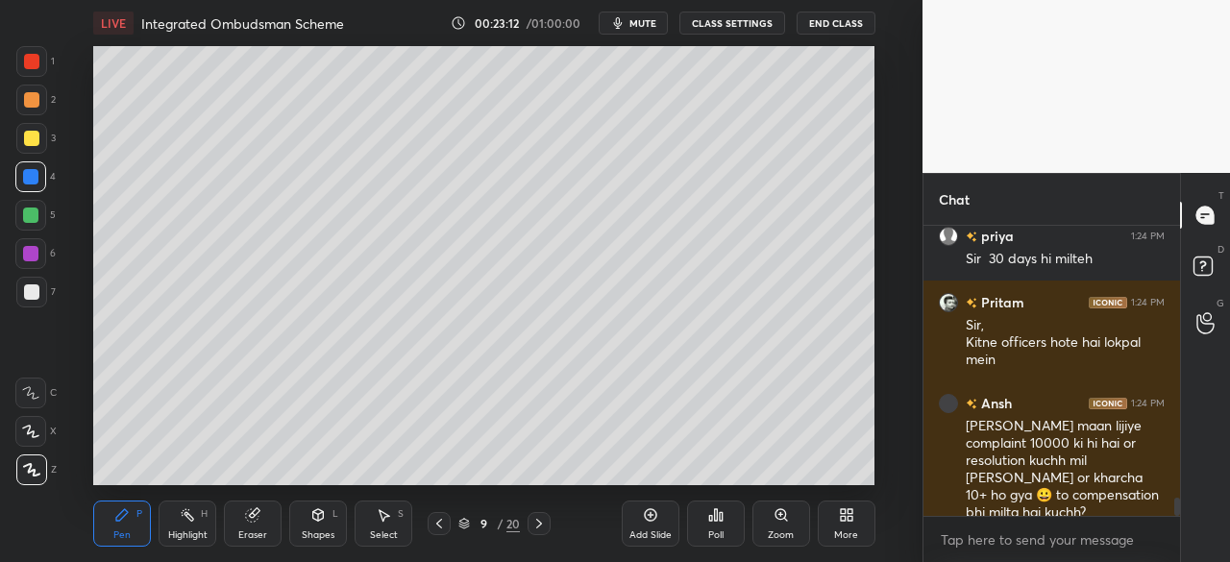
scroll to position [4304, 0]
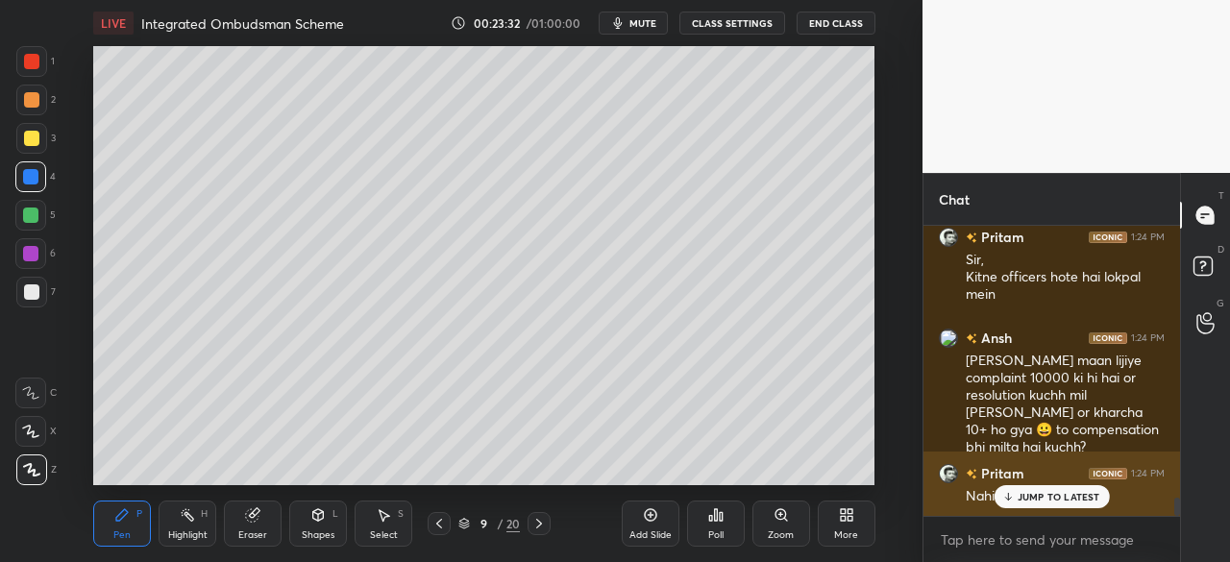
click at [1023, 491] on p "JUMP TO LATEST" at bounding box center [1058, 497] width 83 height 12
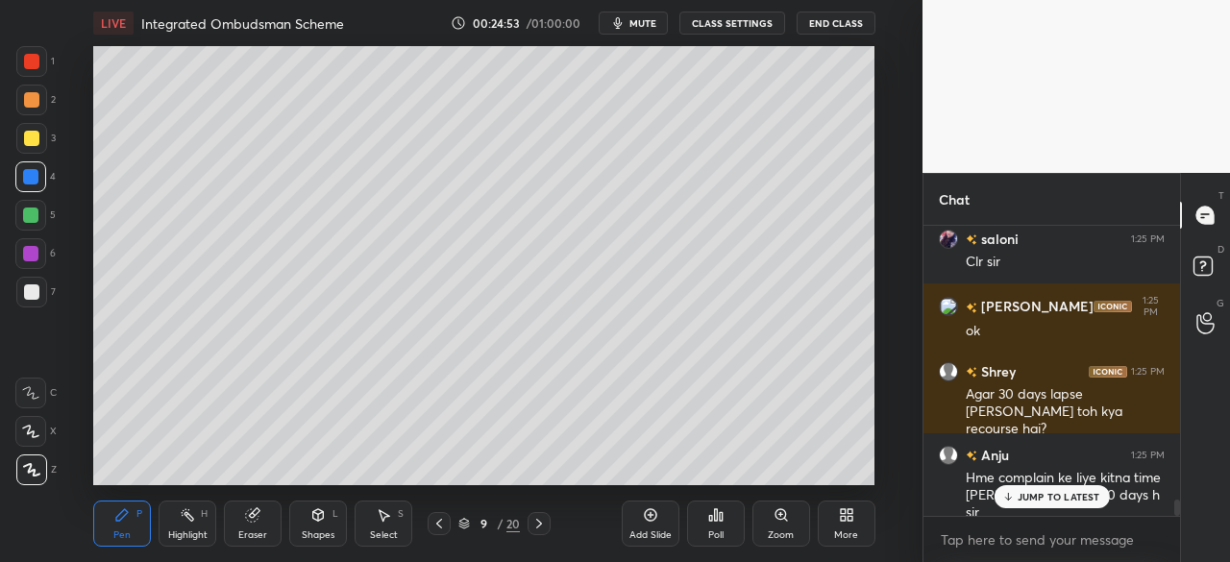
scroll to position [4754, 0]
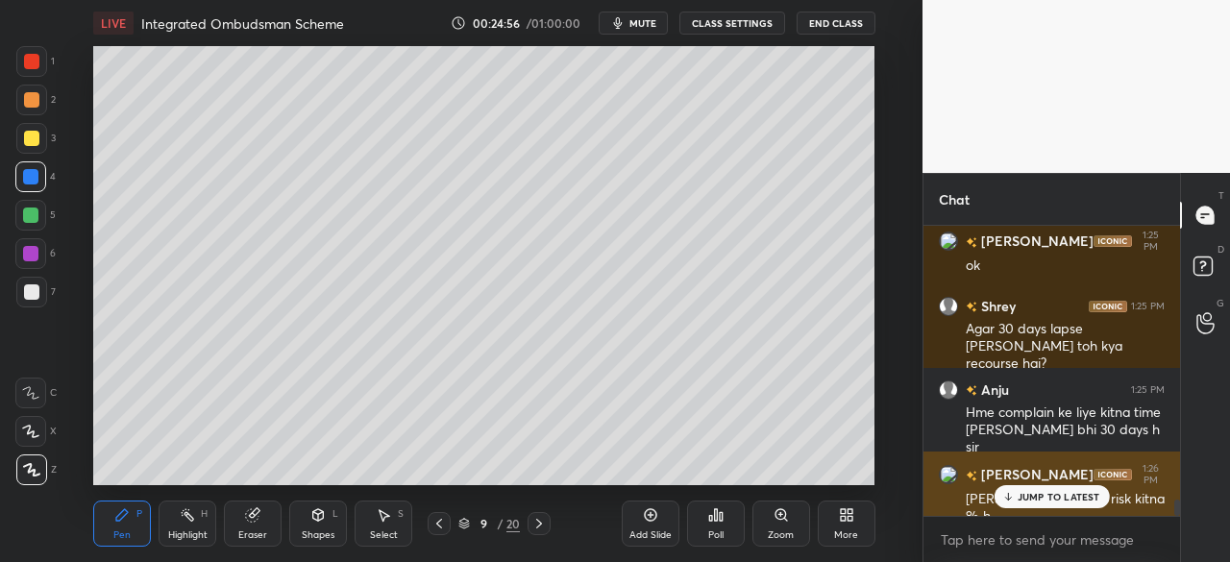
click at [1028, 495] on p "JUMP TO LATEST" at bounding box center [1058, 497] width 83 height 12
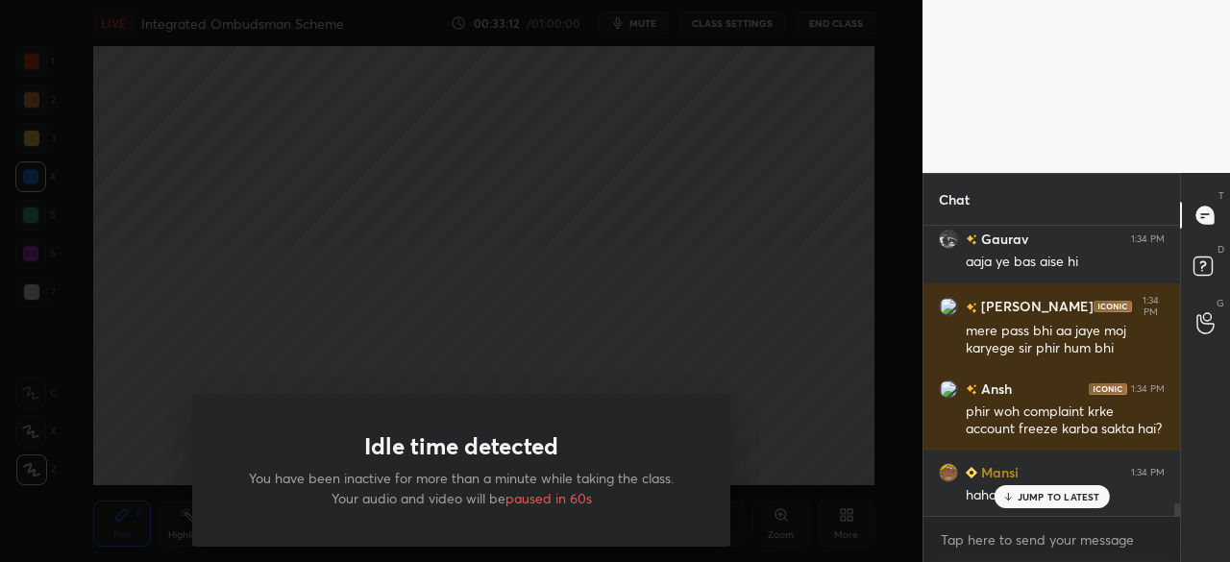
scroll to position [6232, 0]
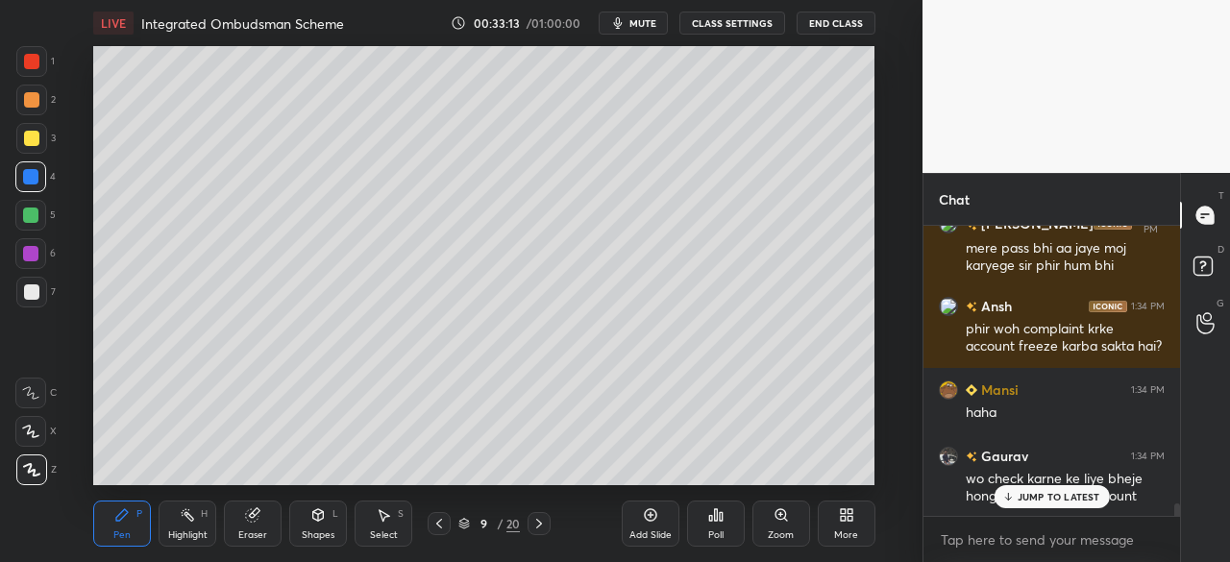
click at [423, 482] on div "LIVE Integrated Ombudsman Scheme 00:33:13 / 01:00:00 mute CLASS SETTINGS End Cl…" at bounding box center [483, 281] width 845 height 562
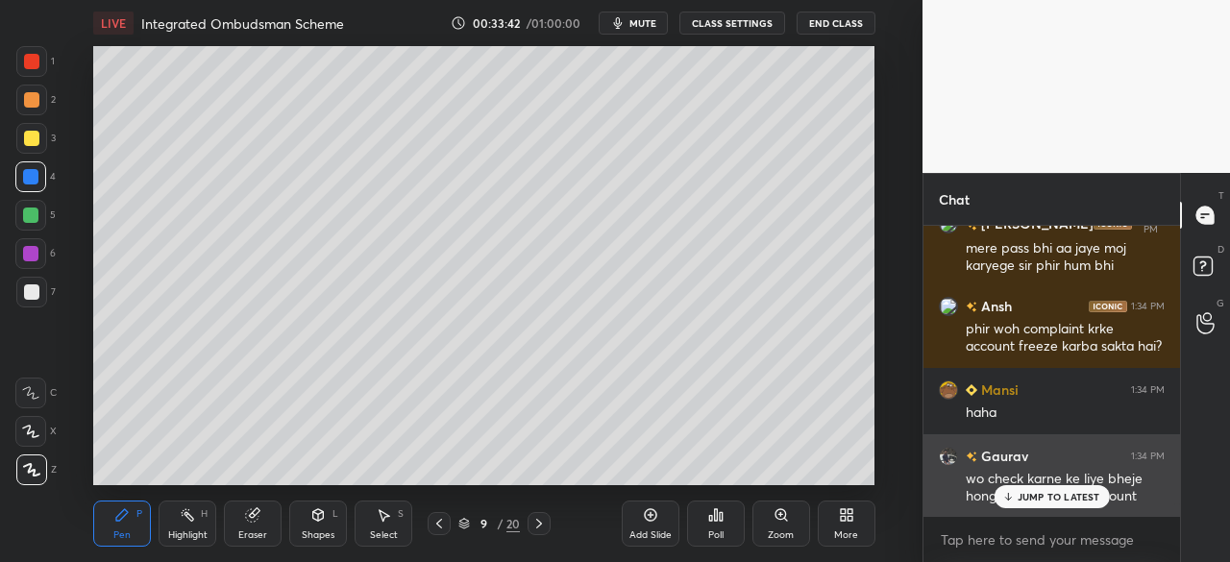
click at [1018, 492] on p "JUMP TO LATEST" at bounding box center [1058, 497] width 83 height 12
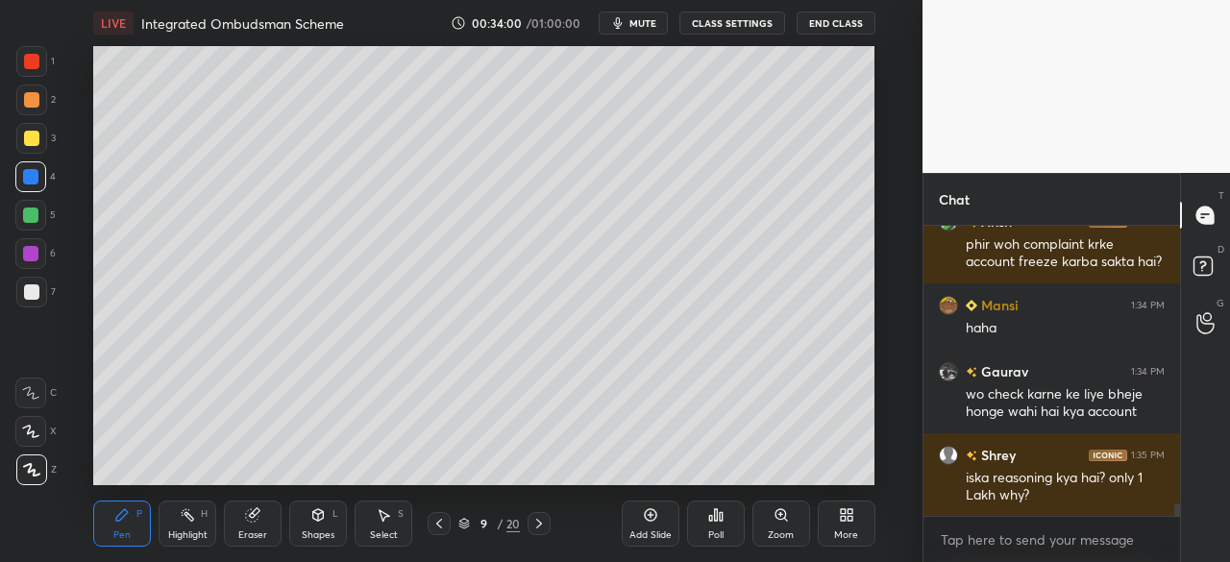
scroll to position [6362, 0]
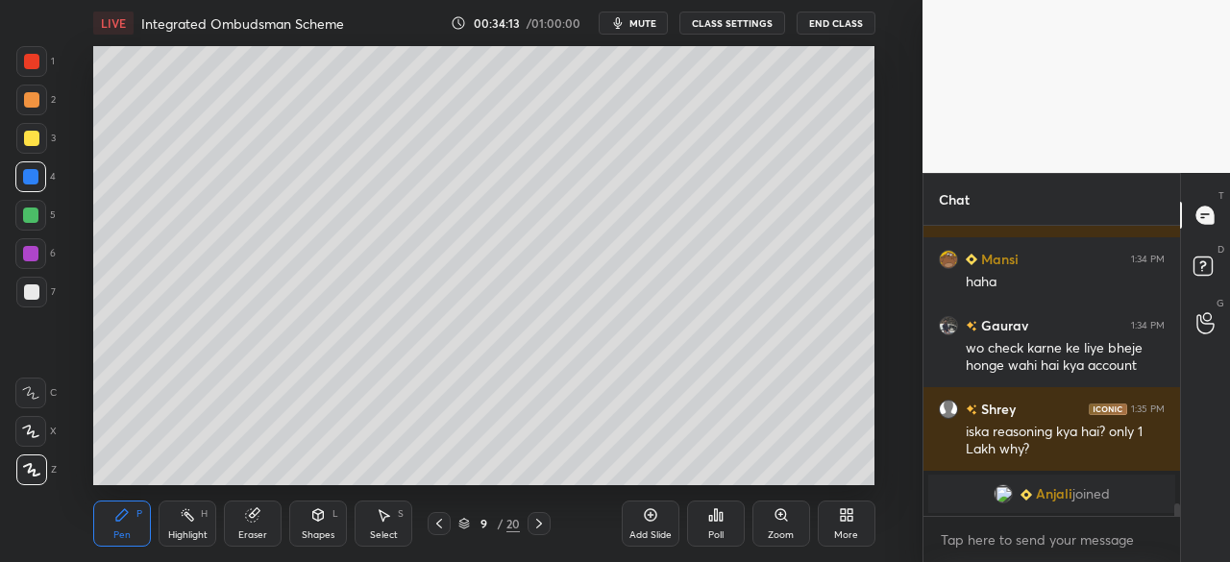
click at [646, 524] on div "Add Slide" at bounding box center [651, 524] width 58 height 46
click at [29, 142] on div at bounding box center [31, 138] width 15 height 15
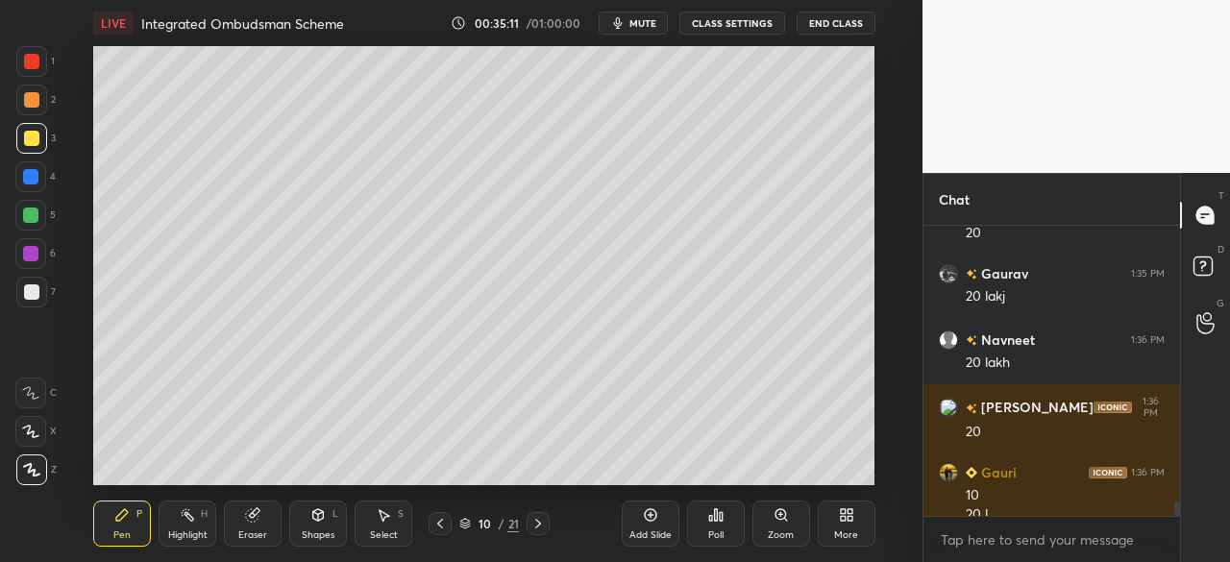
scroll to position [5694, 0]
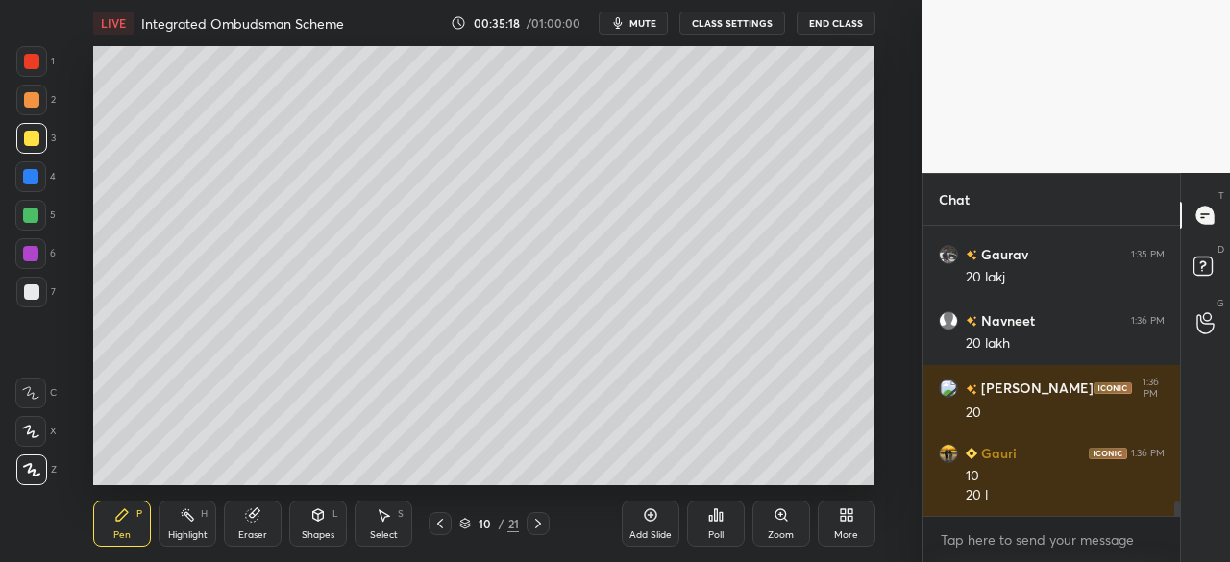
click at [644, 534] on div "Add Slide" at bounding box center [650, 535] width 42 height 10
click at [25, 145] on div at bounding box center [31, 138] width 31 height 31
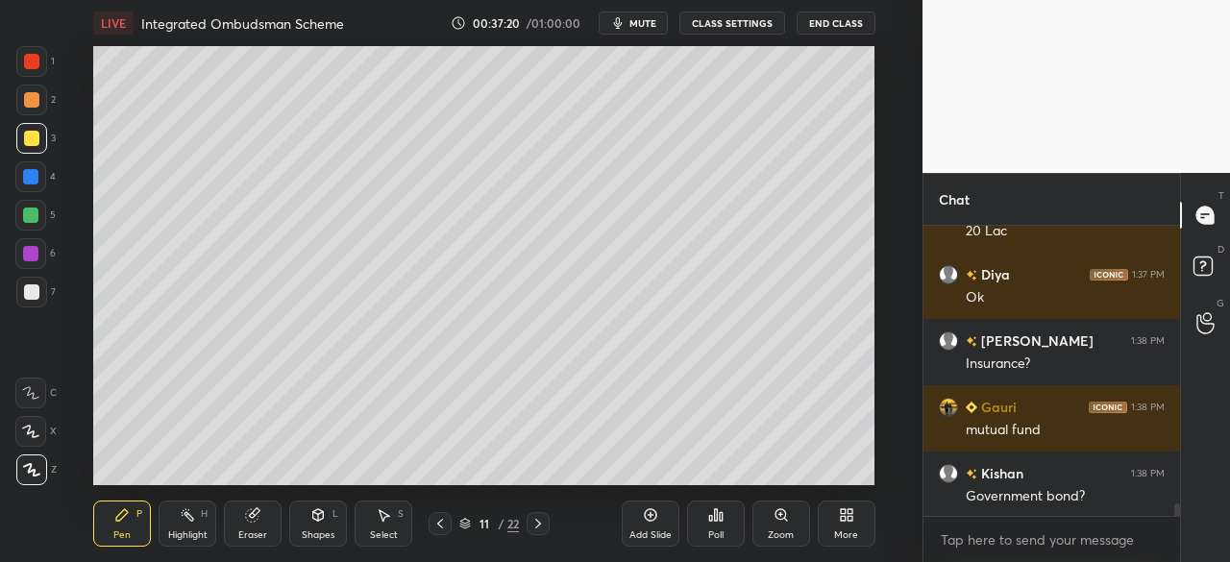
scroll to position [6310, 0]
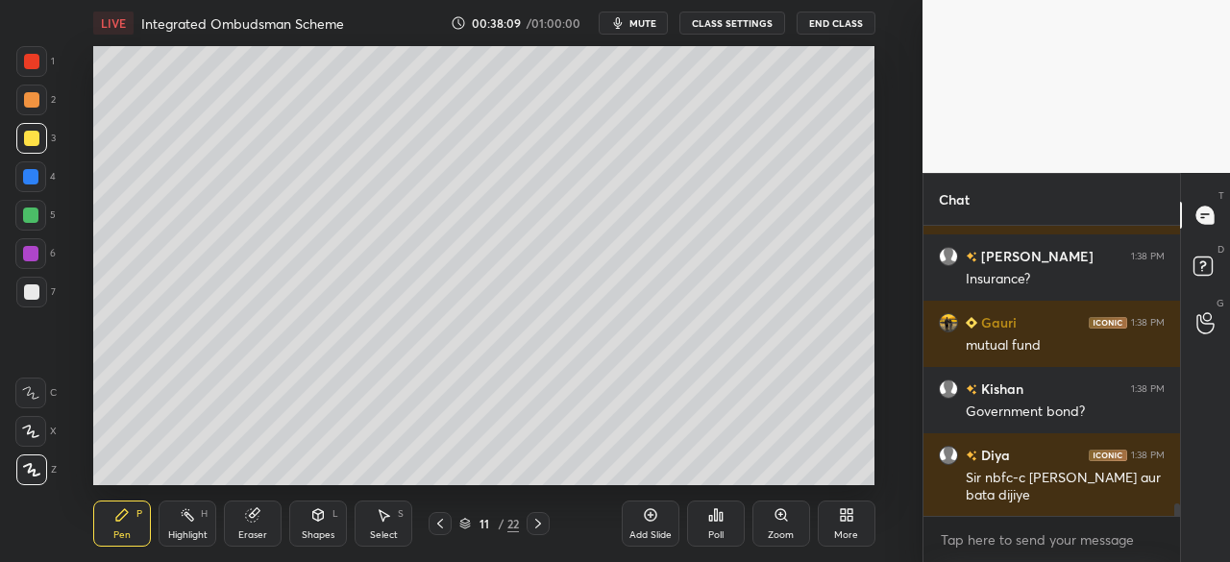
click at [27, 181] on div at bounding box center [30, 176] width 15 height 15
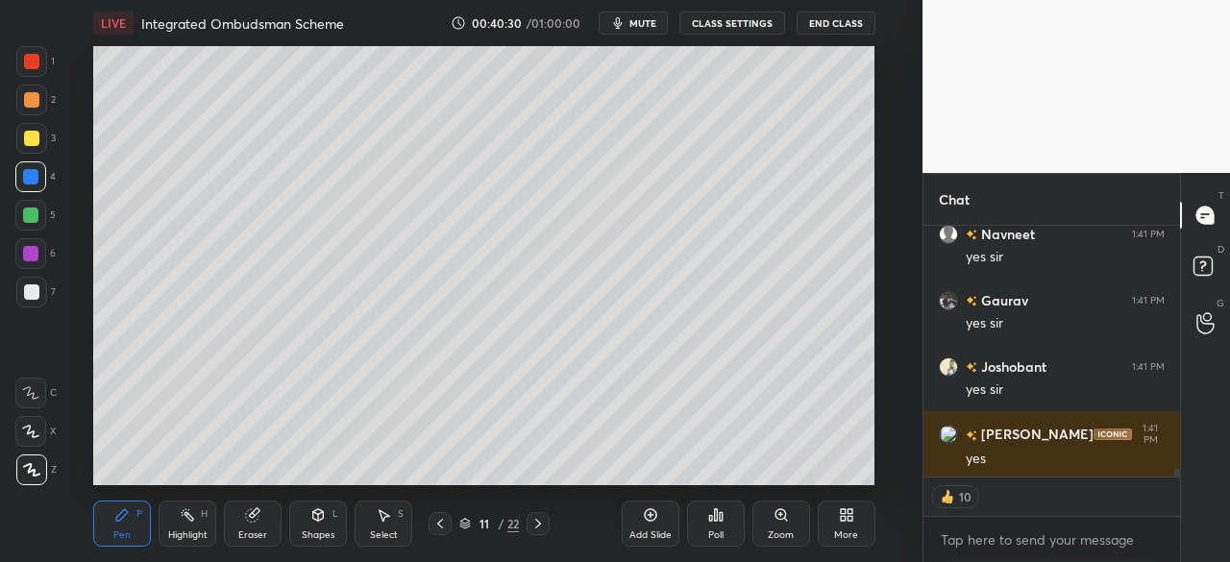
scroll to position [7693, 0]
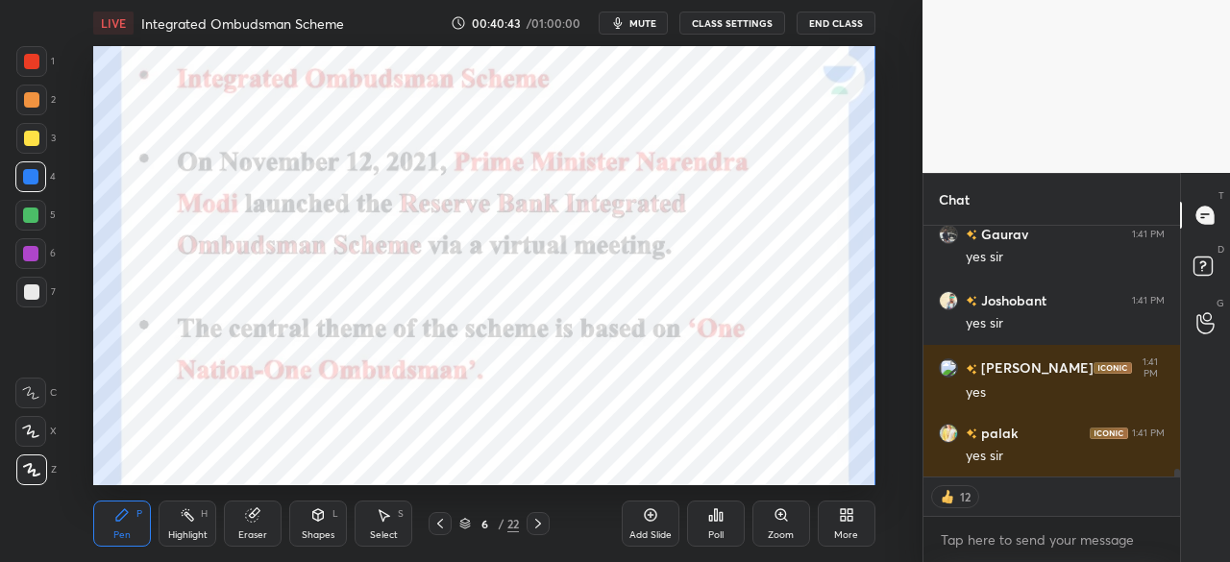
click at [29, 180] on div at bounding box center [30, 176] width 15 height 15
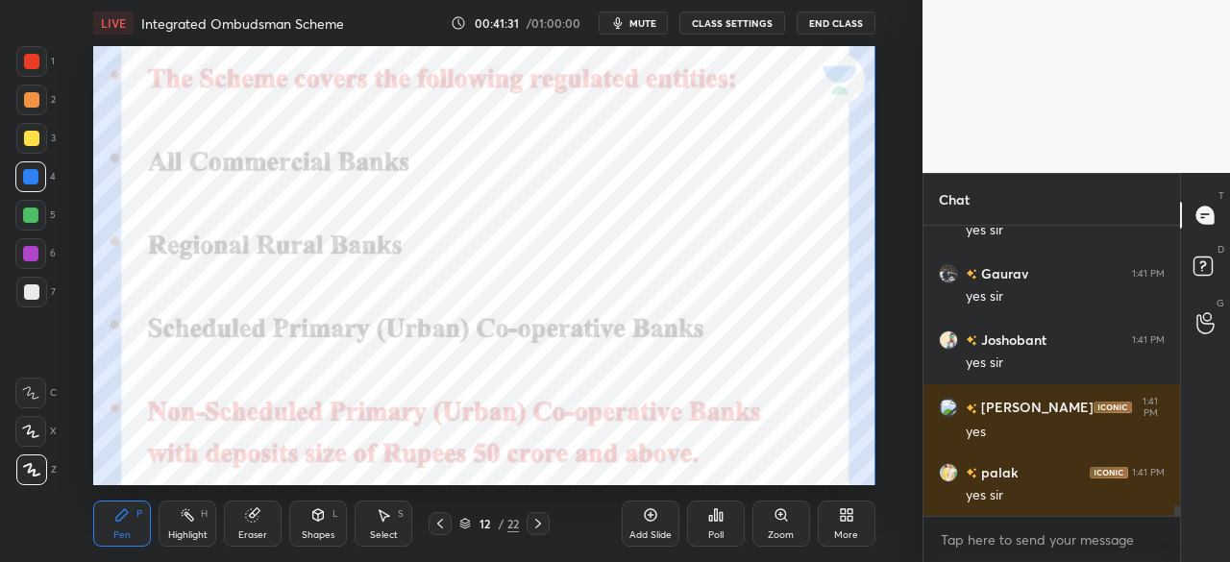
click at [586, 45] on div "LIVE Integrated Ombudsman Scheme 00:41:31 / 01:00:00 mute CLASS SETTINGS End Cl…" at bounding box center [483, 281] width 845 height 562
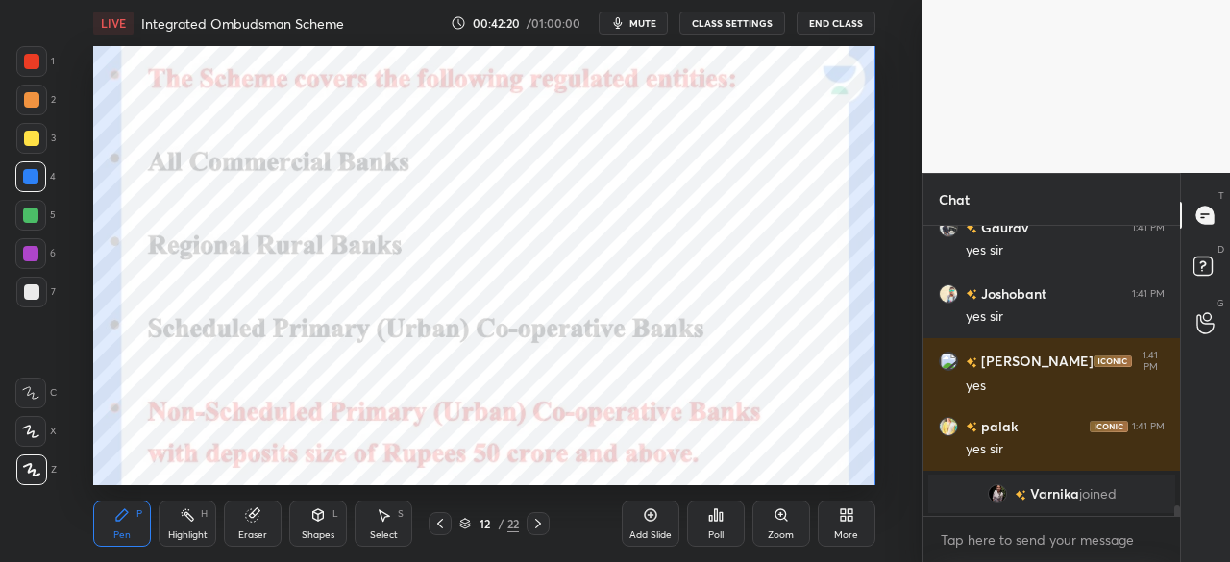
click at [444, 522] on icon at bounding box center [439, 523] width 15 height 15
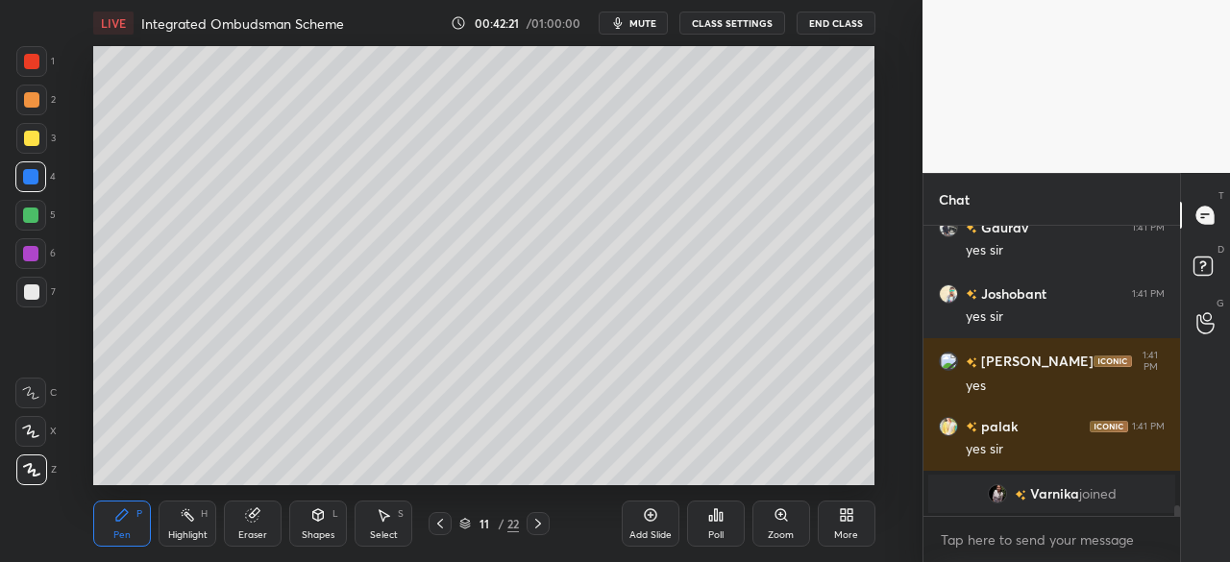
click at [446, 527] on icon at bounding box center [439, 523] width 15 height 15
click at [538, 524] on icon at bounding box center [537, 523] width 15 height 15
click at [538, 527] on icon at bounding box center [537, 523] width 15 height 15
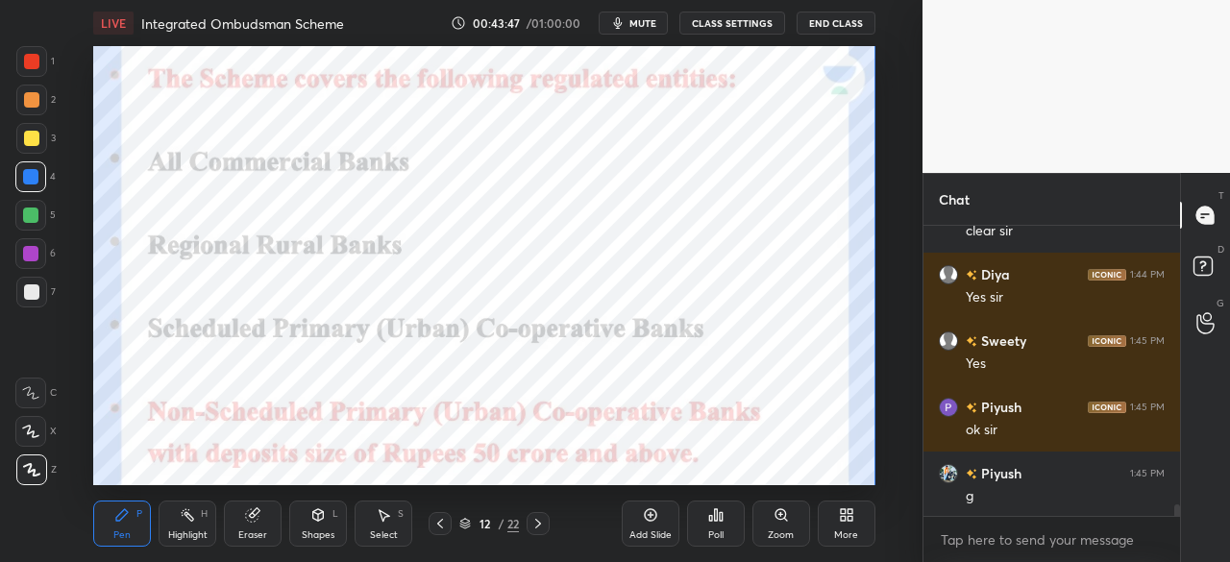
scroll to position [7217, 0]
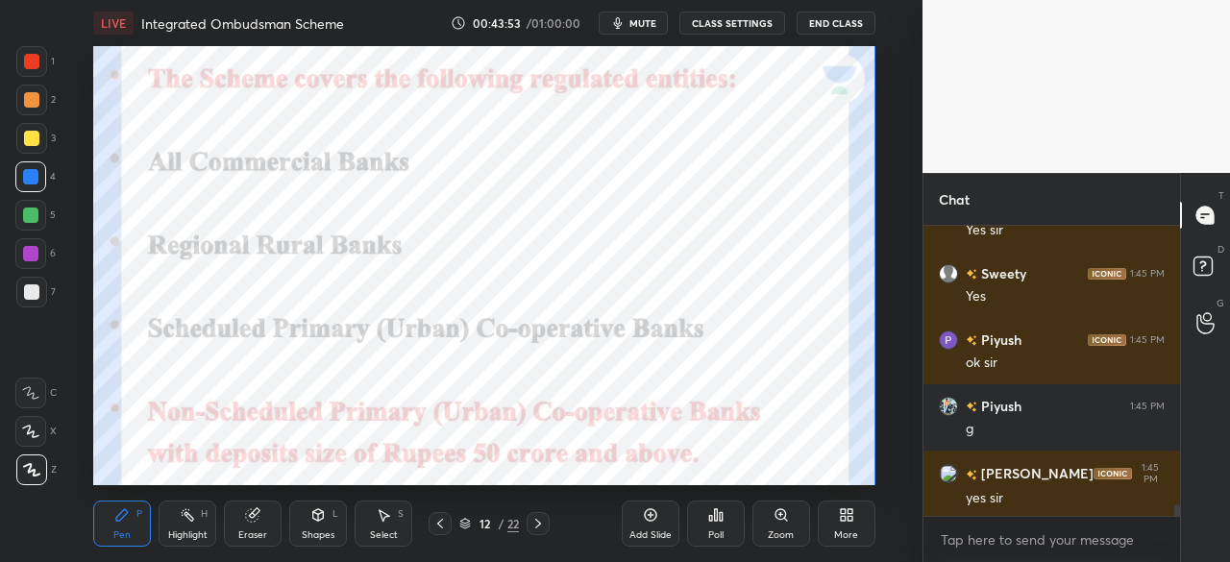
click at [541, 529] on icon at bounding box center [537, 523] width 15 height 15
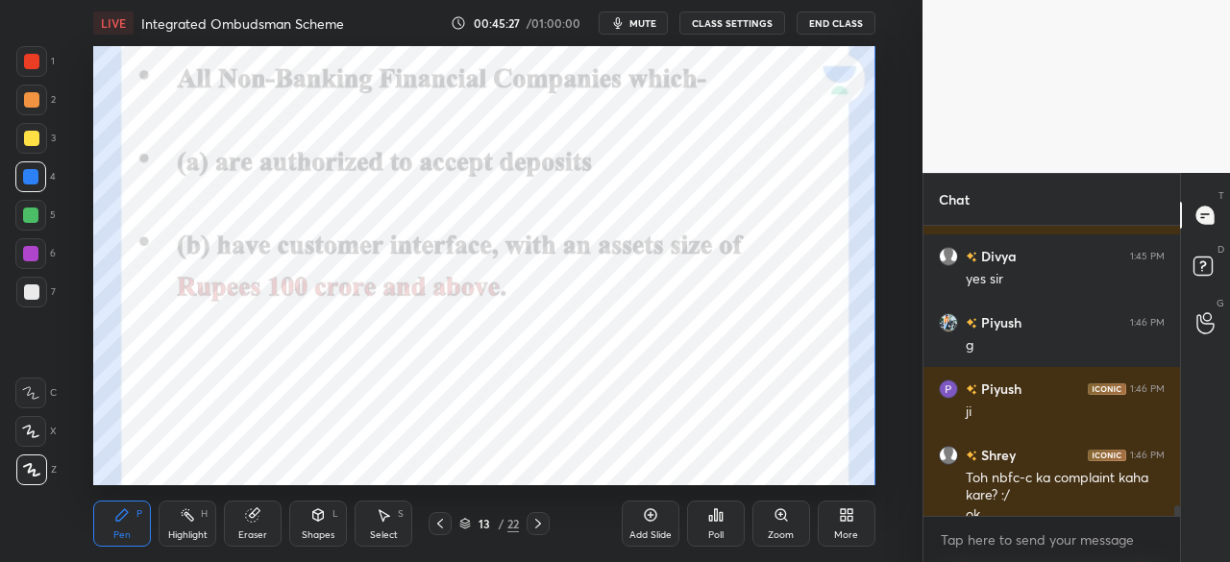
scroll to position [7519, 0]
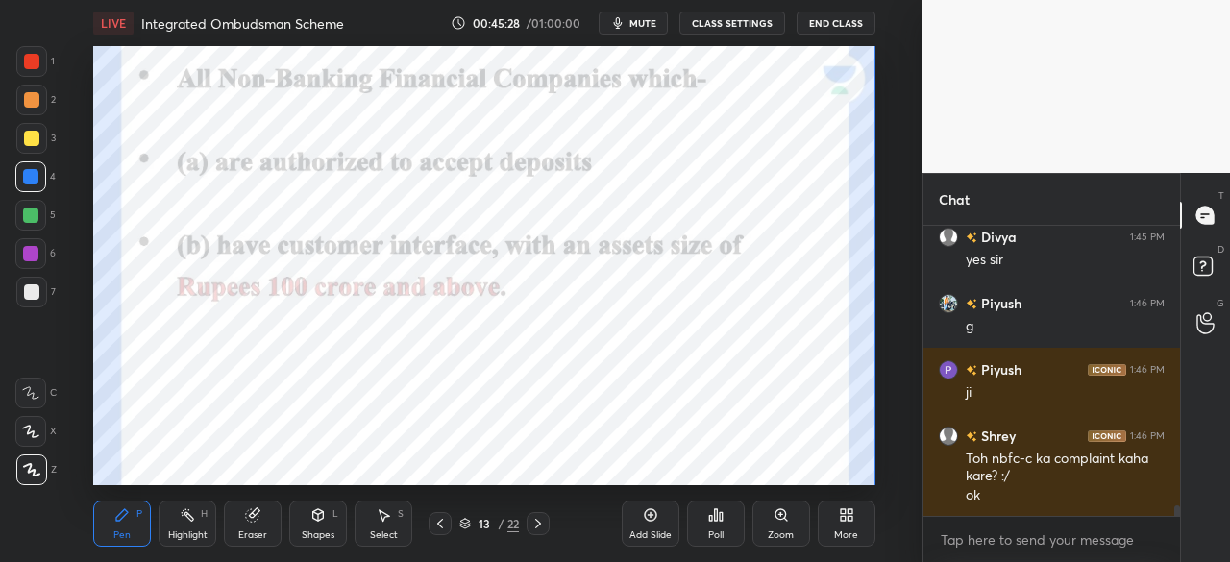
click at [646, 524] on div "Add Slide" at bounding box center [651, 524] width 58 height 46
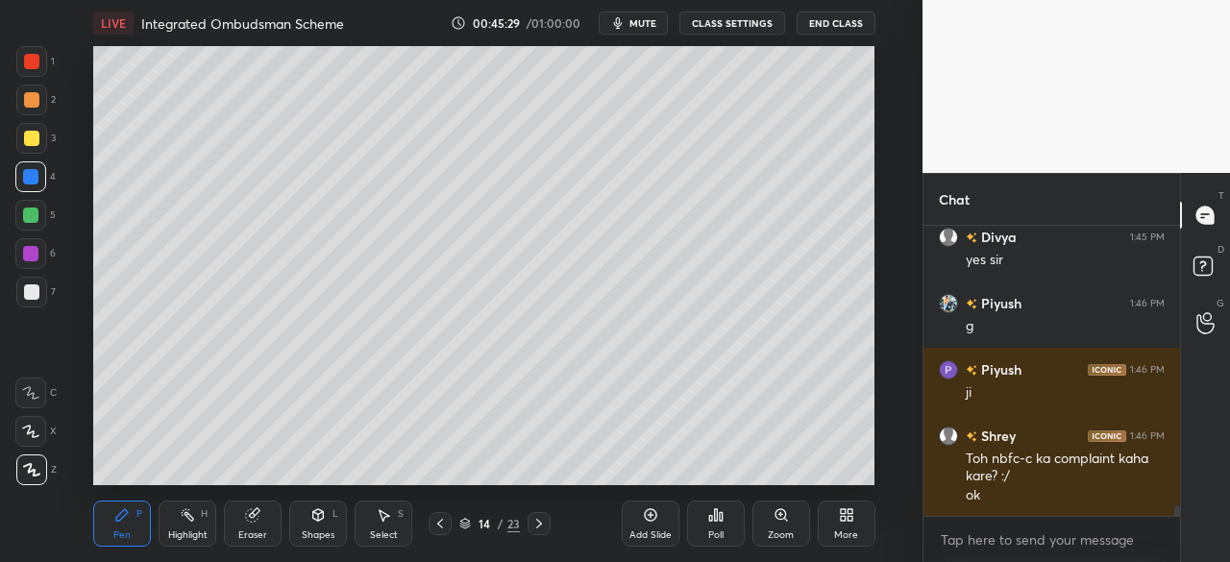
click at [27, 140] on div at bounding box center [31, 138] width 15 height 15
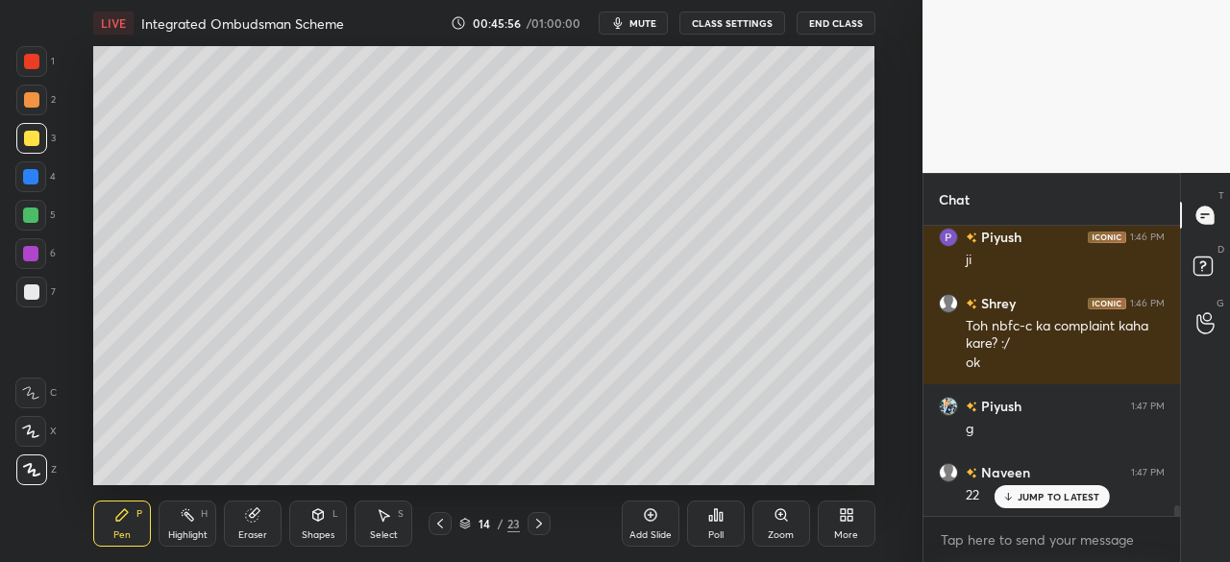
scroll to position [7717, 0]
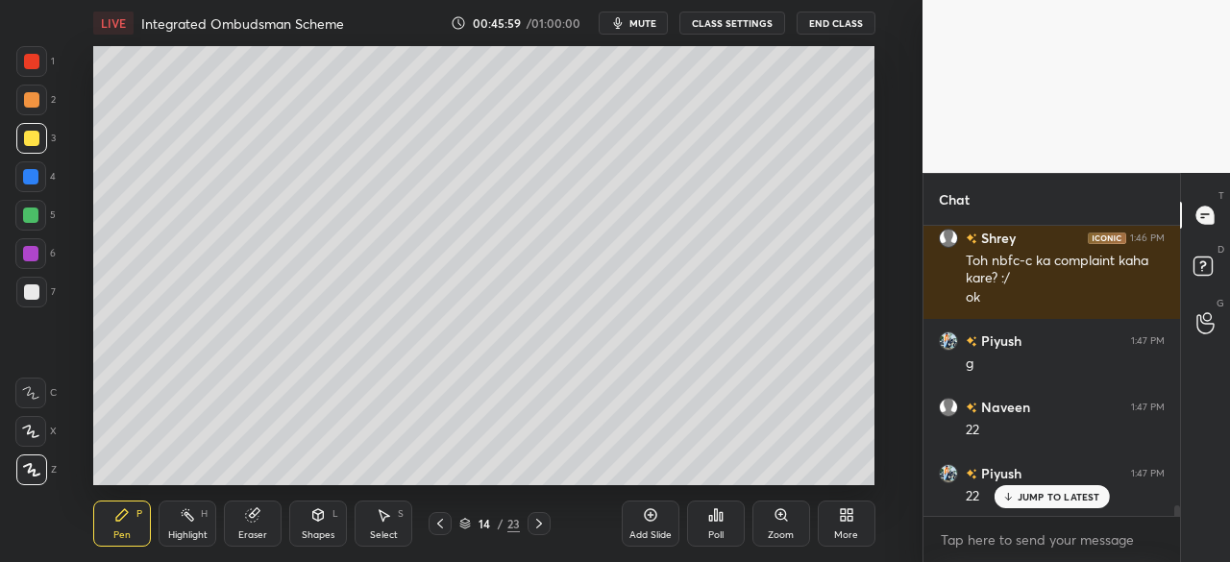
click at [539, 524] on icon at bounding box center [538, 523] width 15 height 15
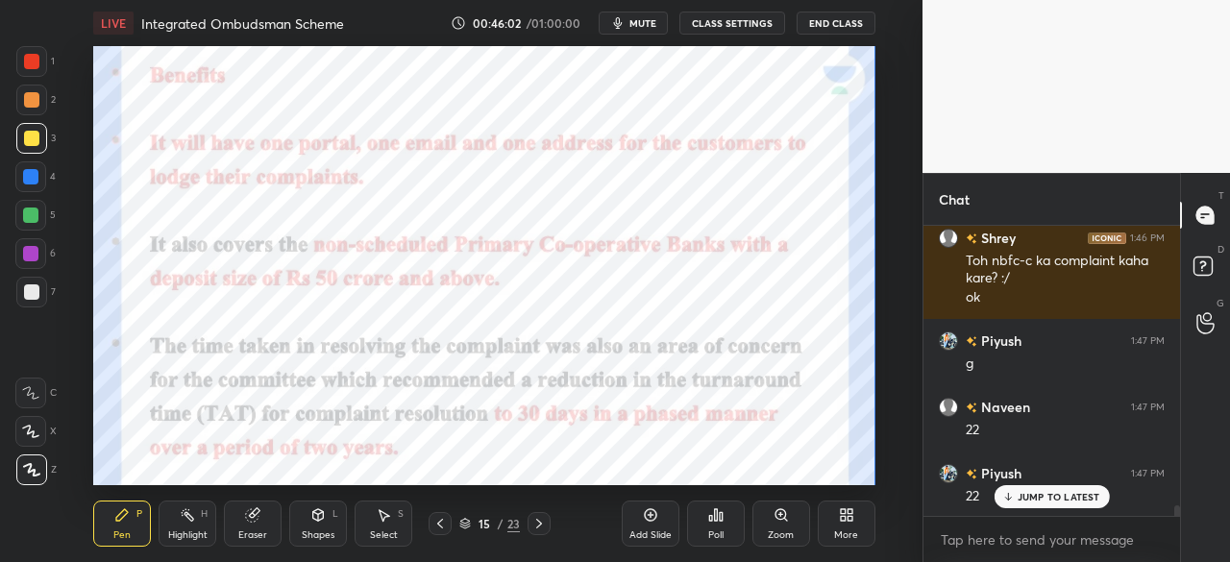
click at [34, 183] on div at bounding box center [30, 176] width 15 height 15
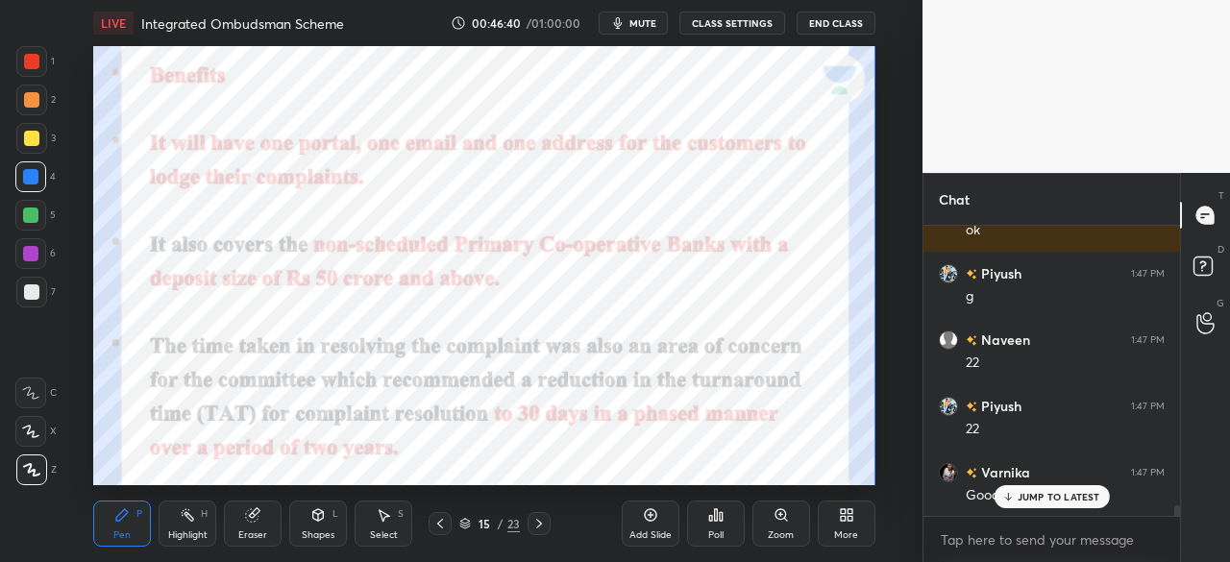
scroll to position [7850, 0]
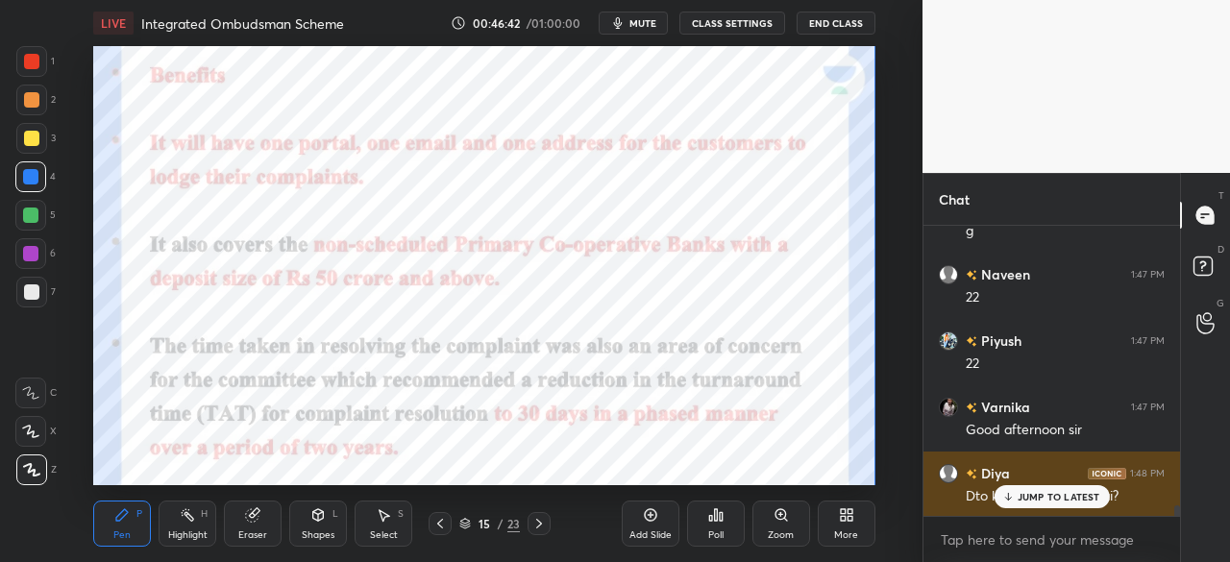
drag, startPoint x: 1040, startPoint y: 496, endPoint x: 1024, endPoint y: 491, distance: 16.1
click at [1029, 494] on p "JUMP TO LATEST" at bounding box center [1058, 497] width 83 height 12
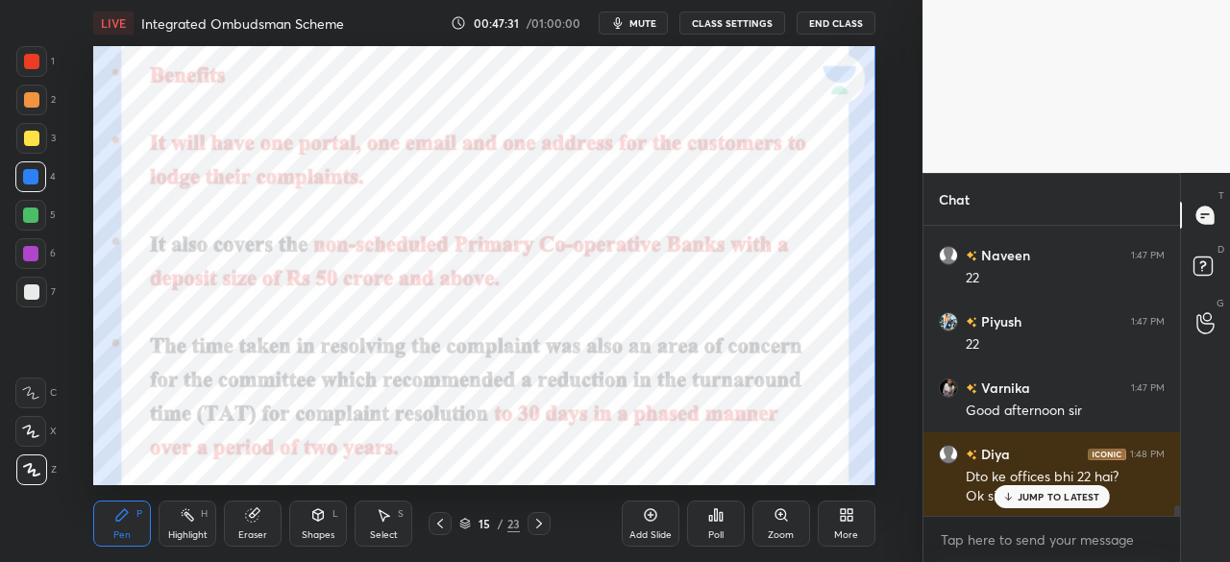
scroll to position [7888, 0]
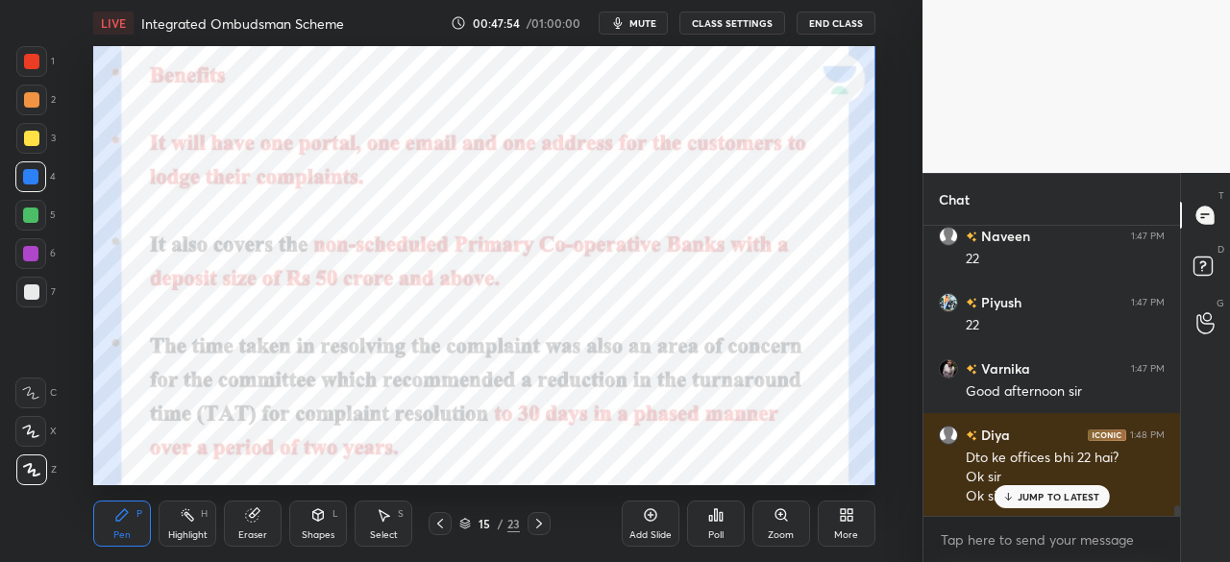
click at [638, 514] on div "Add Slide" at bounding box center [651, 524] width 58 height 46
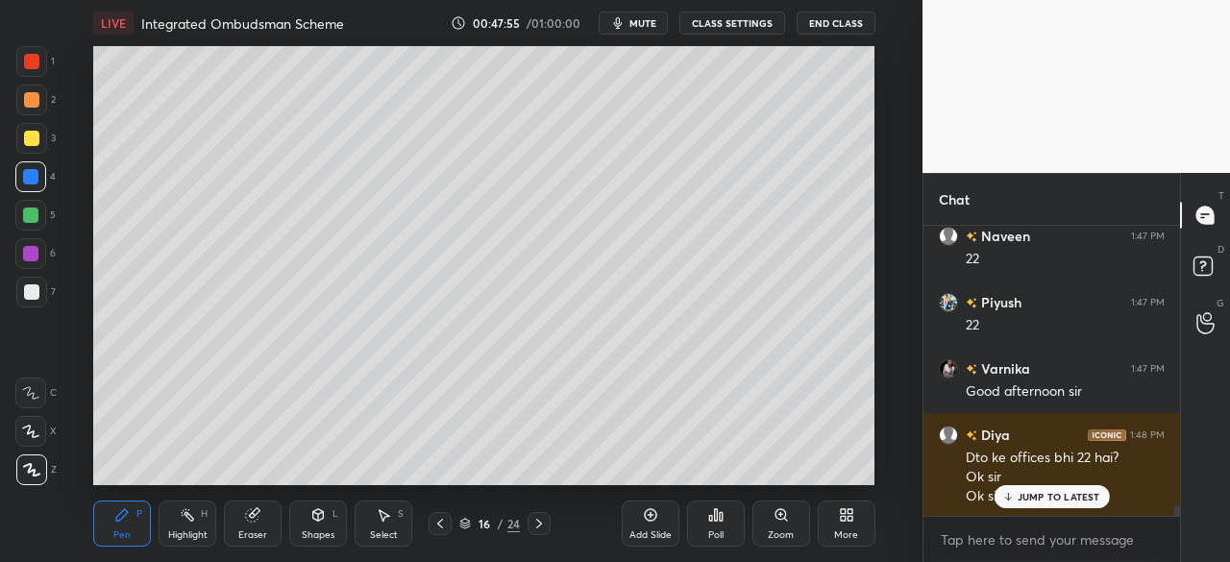
click at [25, 140] on div at bounding box center [31, 138] width 15 height 15
click at [441, 525] on icon at bounding box center [439, 523] width 15 height 15
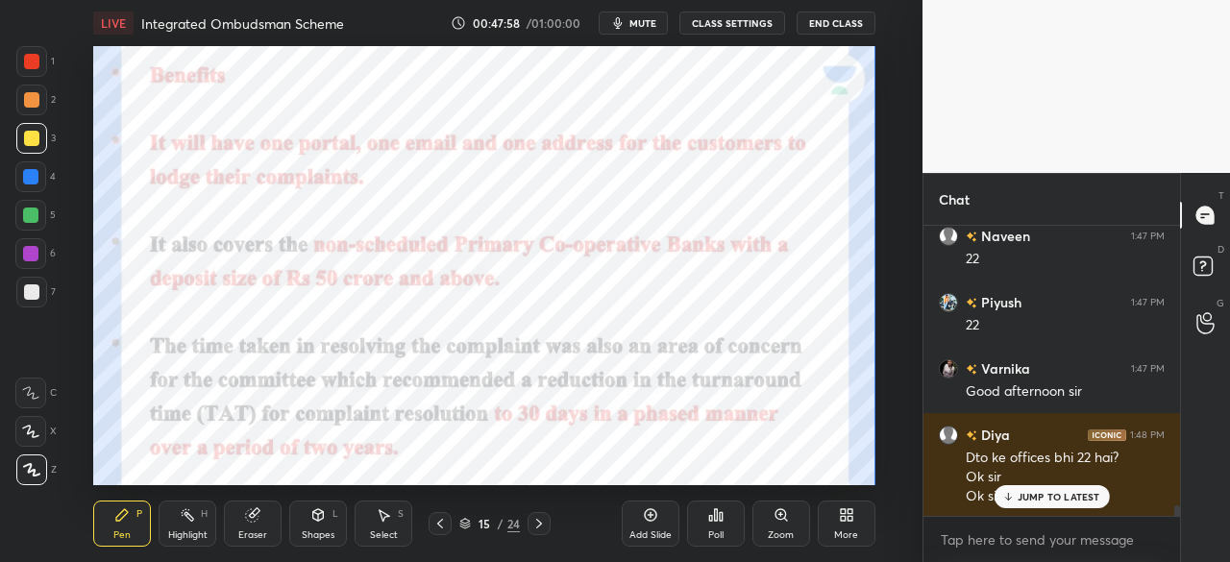
click at [440, 522] on icon at bounding box center [440, 524] width 6 height 10
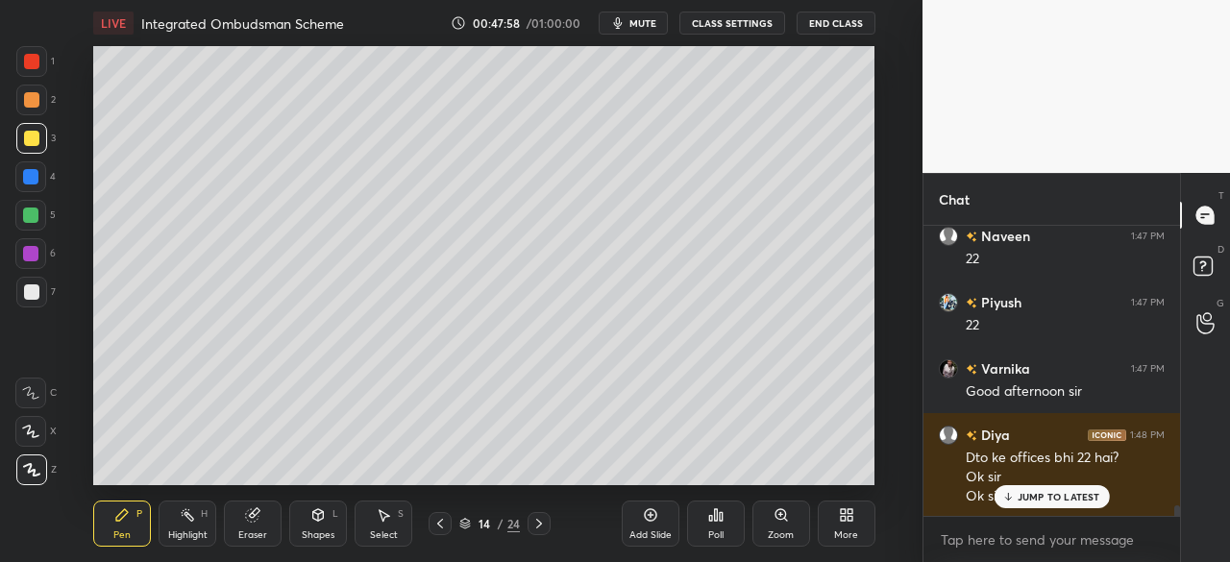
click at [438, 518] on icon at bounding box center [439, 523] width 15 height 15
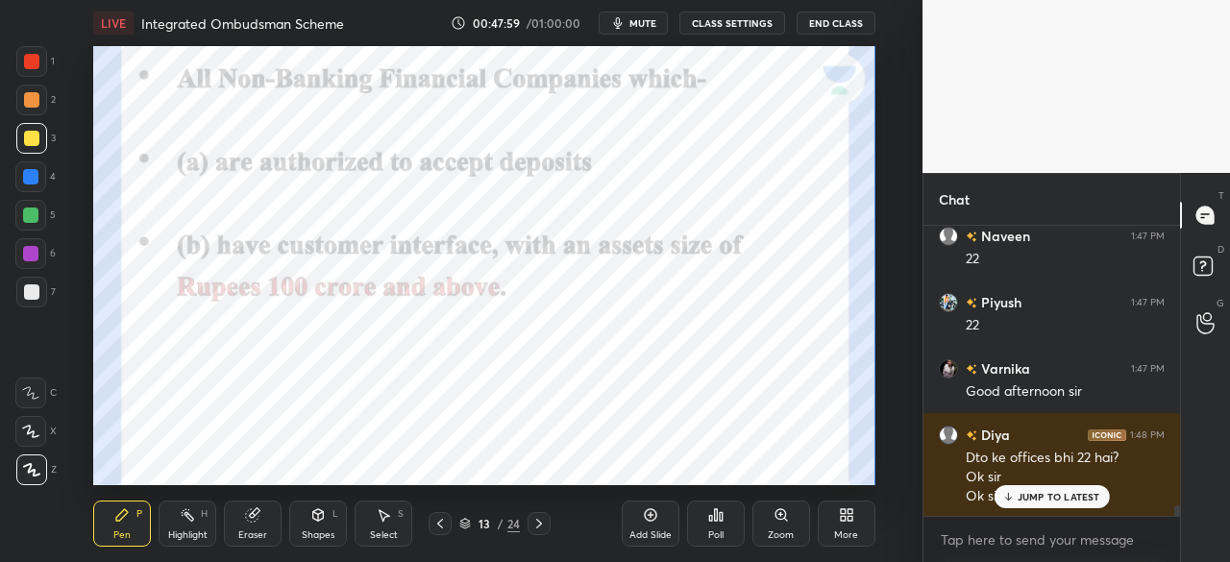
click at [440, 517] on icon at bounding box center [439, 523] width 15 height 15
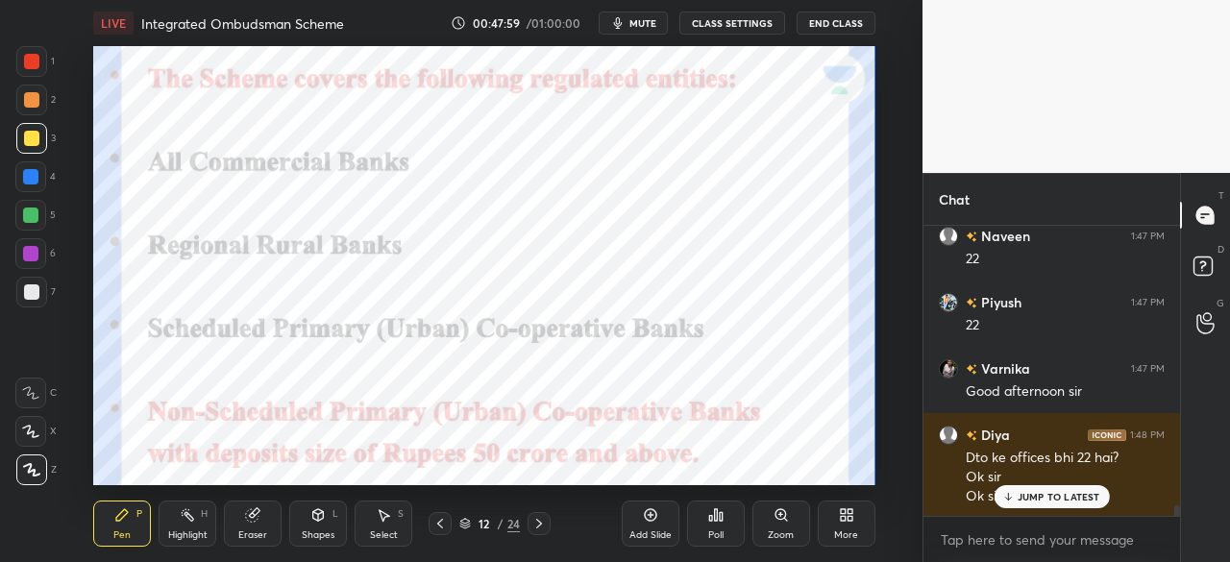
click at [440, 519] on icon at bounding box center [439, 523] width 15 height 15
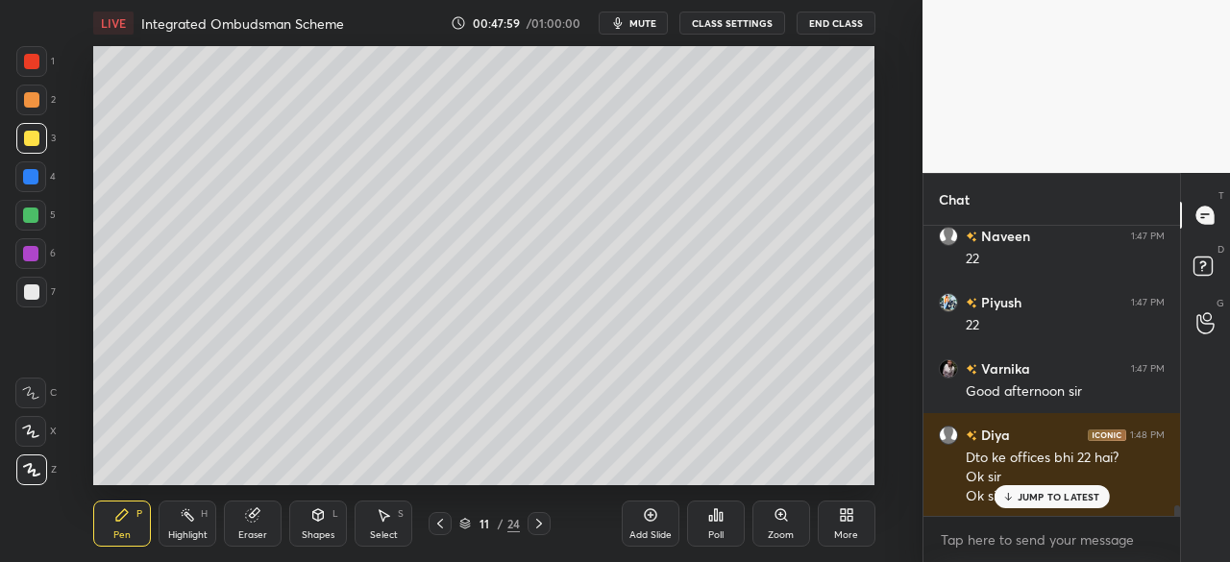
click at [440, 520] on icon at bounding box center [439, 523] width 15 height 15
click at [440, 521] on icon at bounding box center [439, 523] width 15 height 15
click at [444, 523] on icon at bounding box center [439, 523] width 15 height 15
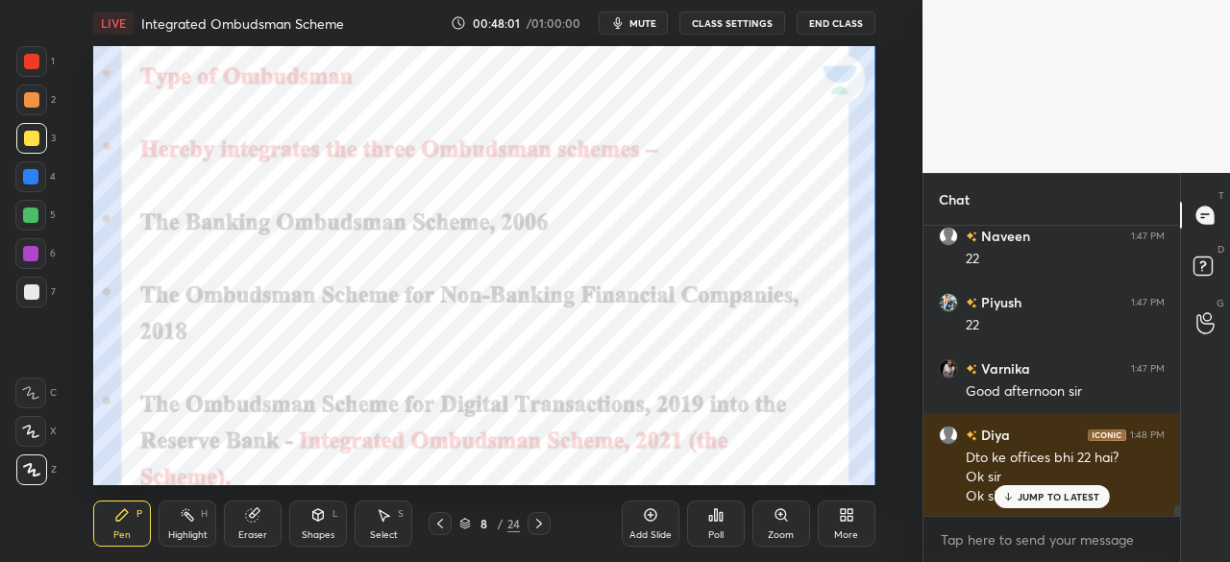
click at [534, 526] on icon at bounding box center [538, 523] width 15 height 15
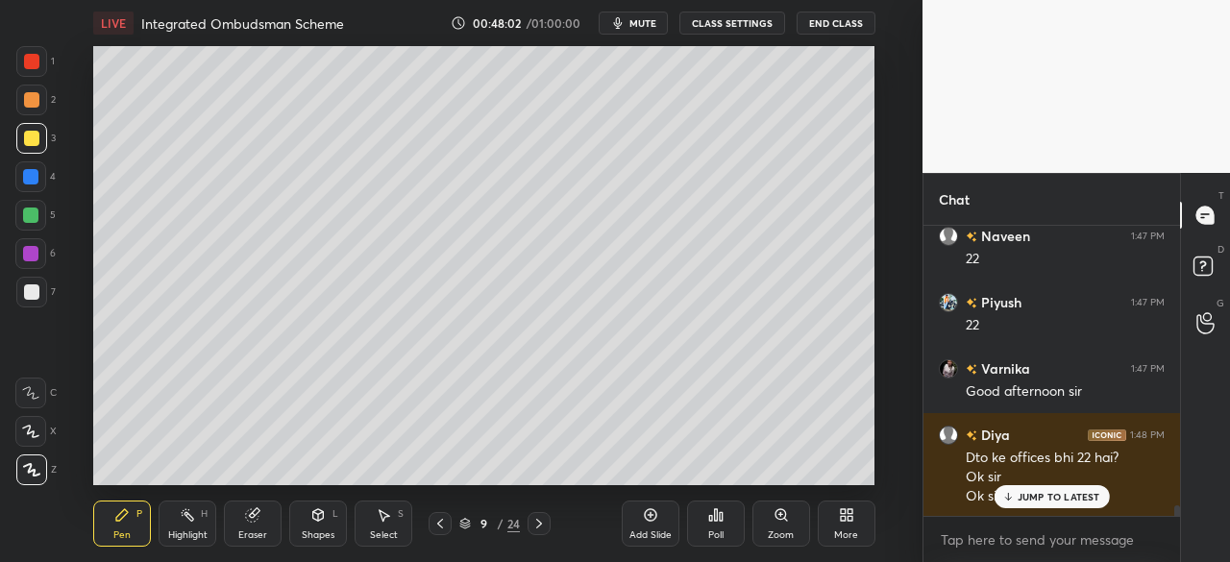
click at [37, 60] on div at bounding box center [31, 61] width 15 height 15
click at [540, 526] on icon at bounding box center [539, 524] width 6 height 10
click at [542, 521] on icon at bounding box center [538, 523] width 15 height 15
click at [543, 524] on icon at bounding box center [538, 523] width 15 height 15
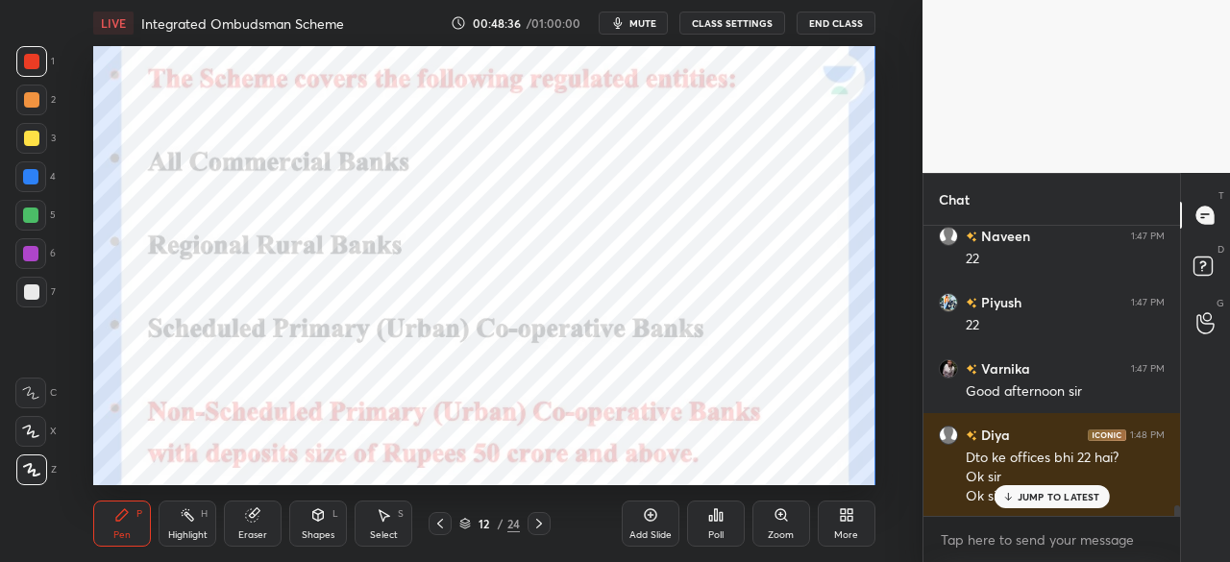
click at [543, 524] on icon at bounding box center [538, 523] width 15 height 15
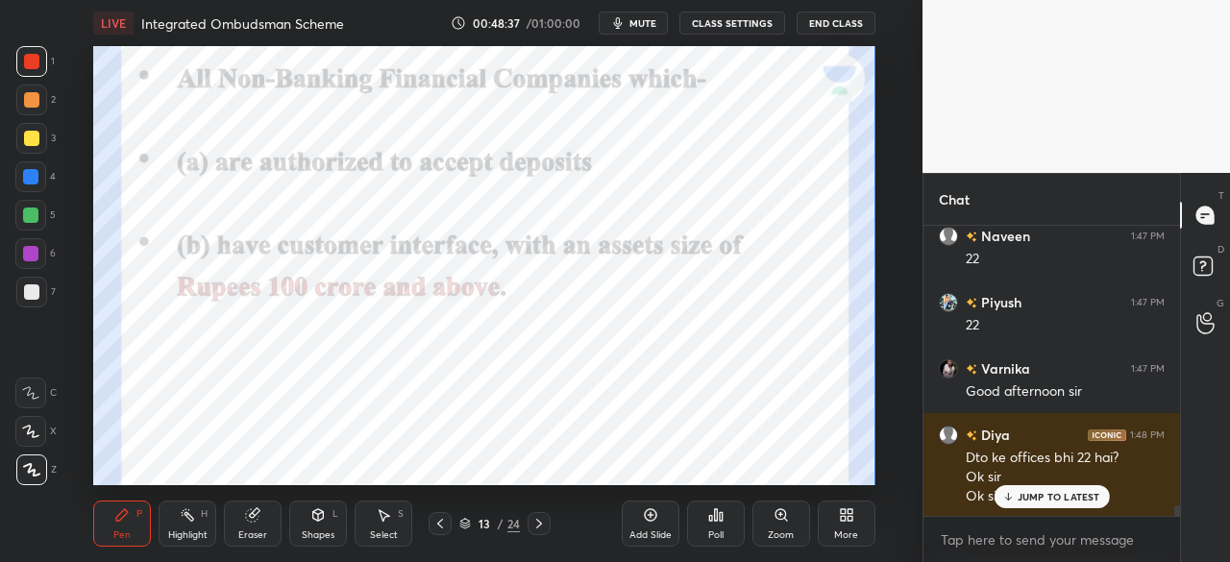
click at [542, 522] on icon at bounding box center [538, 523] width 15 height 15
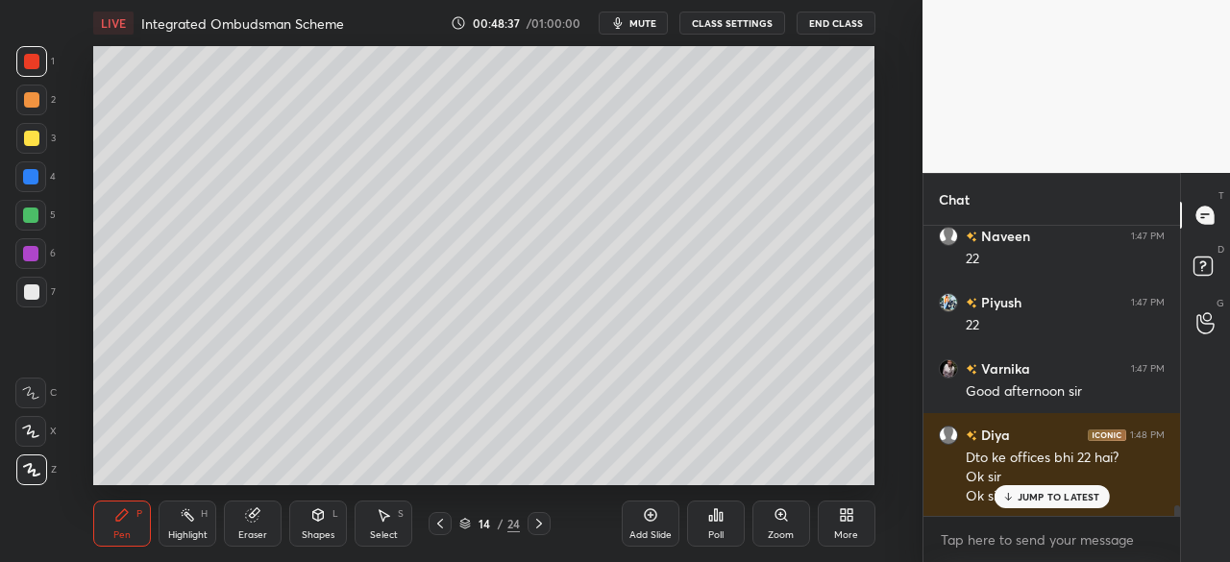
click at [543, 521] on icon at bounding box center [538, 523] width 15 height 15
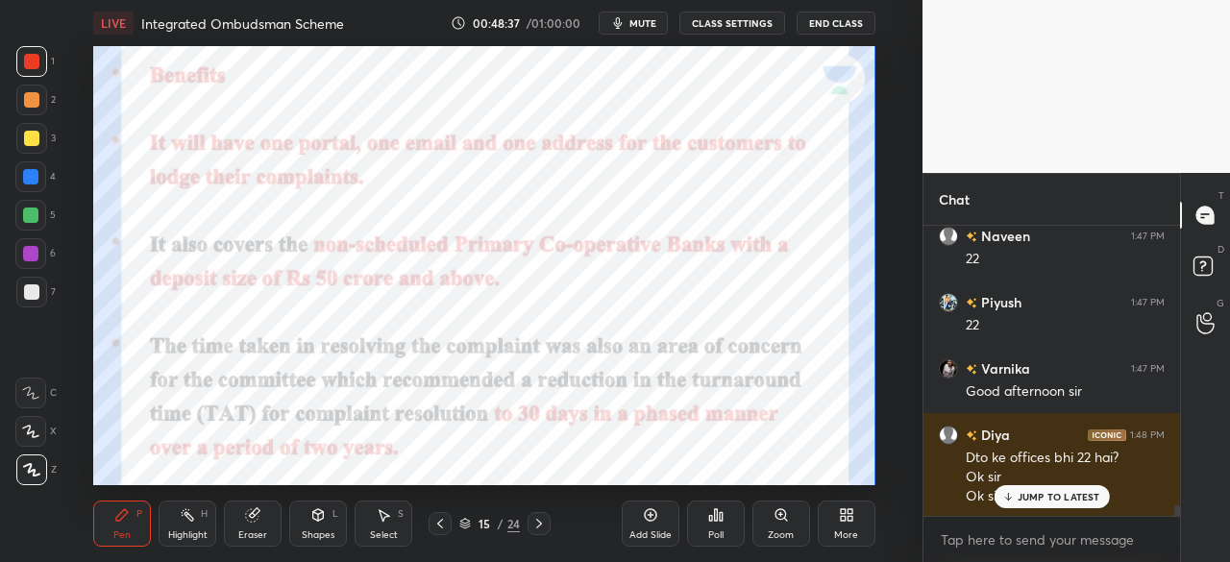
click at [541, 519] on icon at bounding box center [538, 523] width 15 height 15
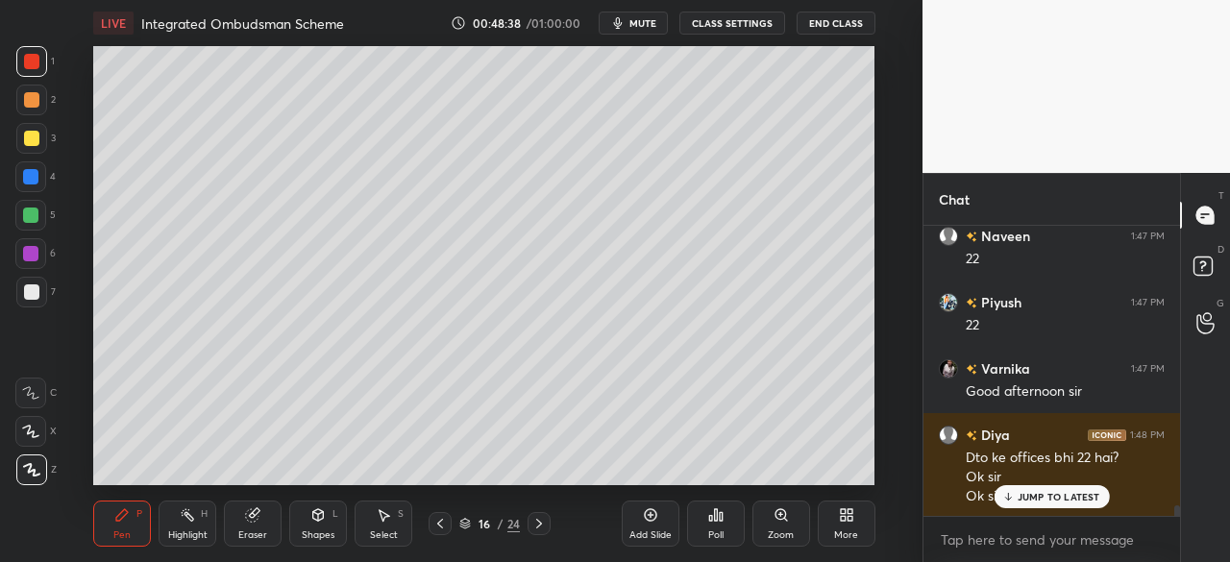
click at [439, 518] on icon at bounding box center [439, 523] width 15 height 15
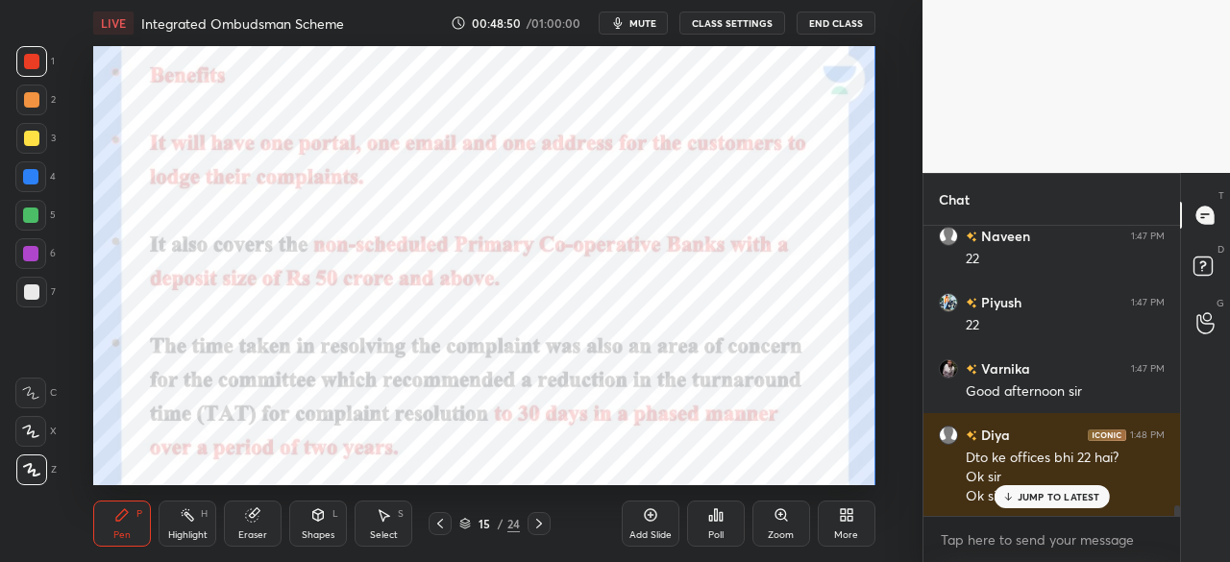
click at [540, 529] on icon at bounding box center [538, 523] width 15 height 15
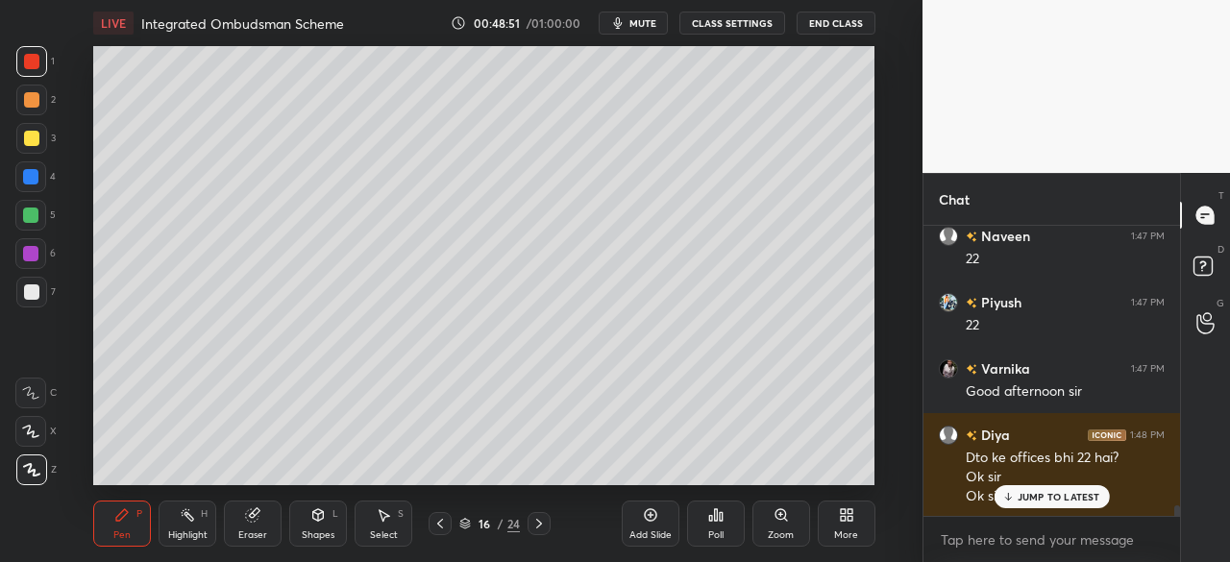
click at [538, 524] on icon at bounding box center [538, 523] width 15 height 15
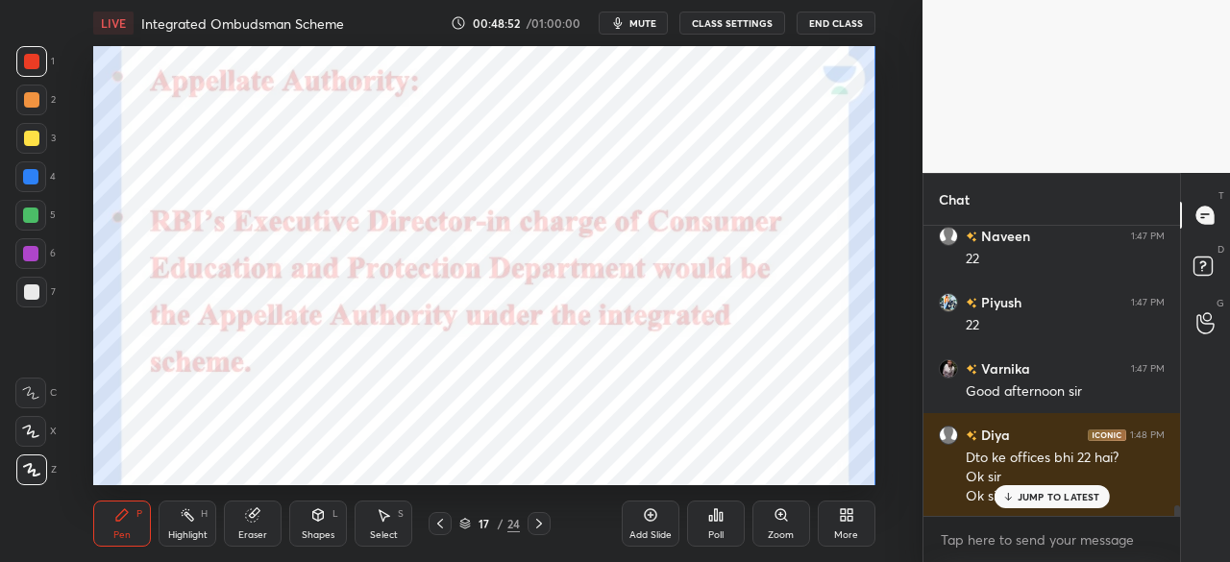
click at [27, 59] on div at bounding box center [31, 61] width 15 height 15
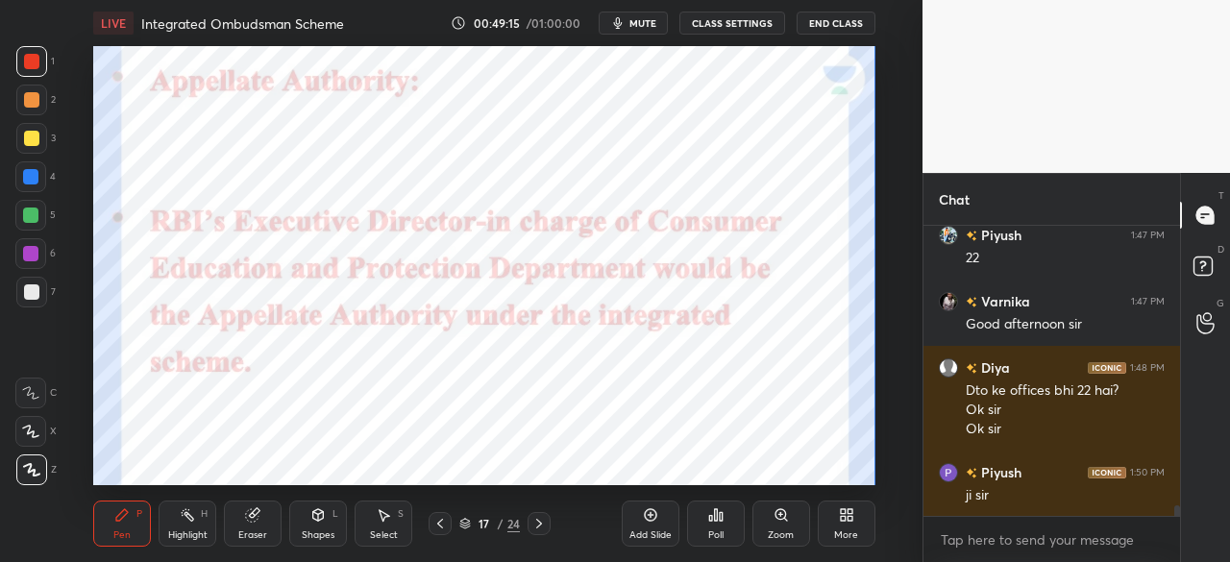
scroll to position [8021, 0]
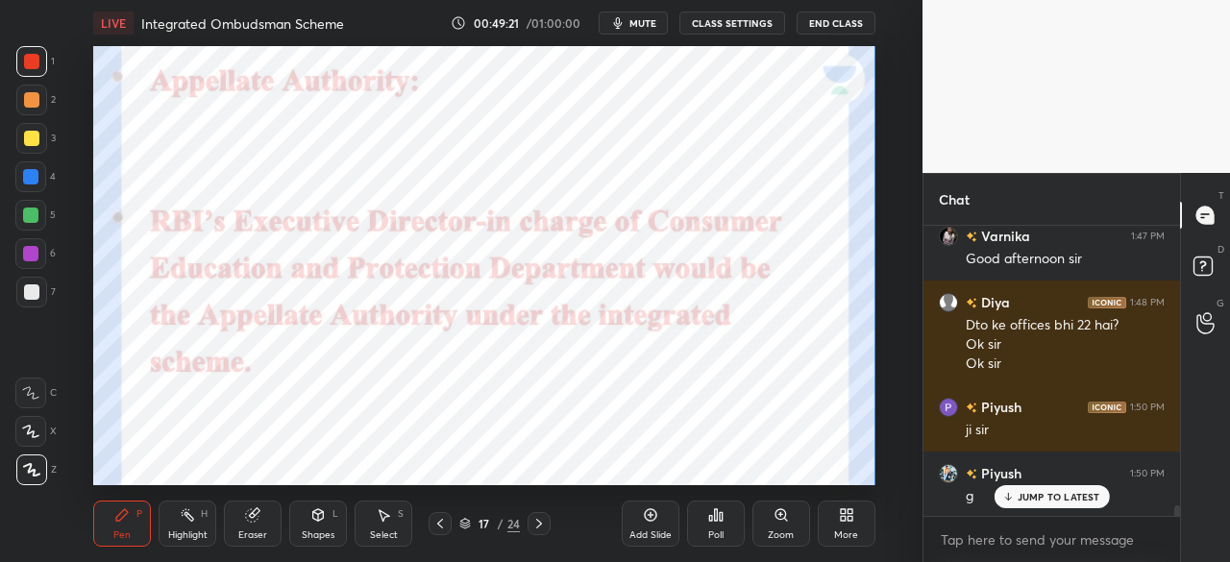
click at [29, 180] on div at bounding box center [30, 176] width 15 height 15
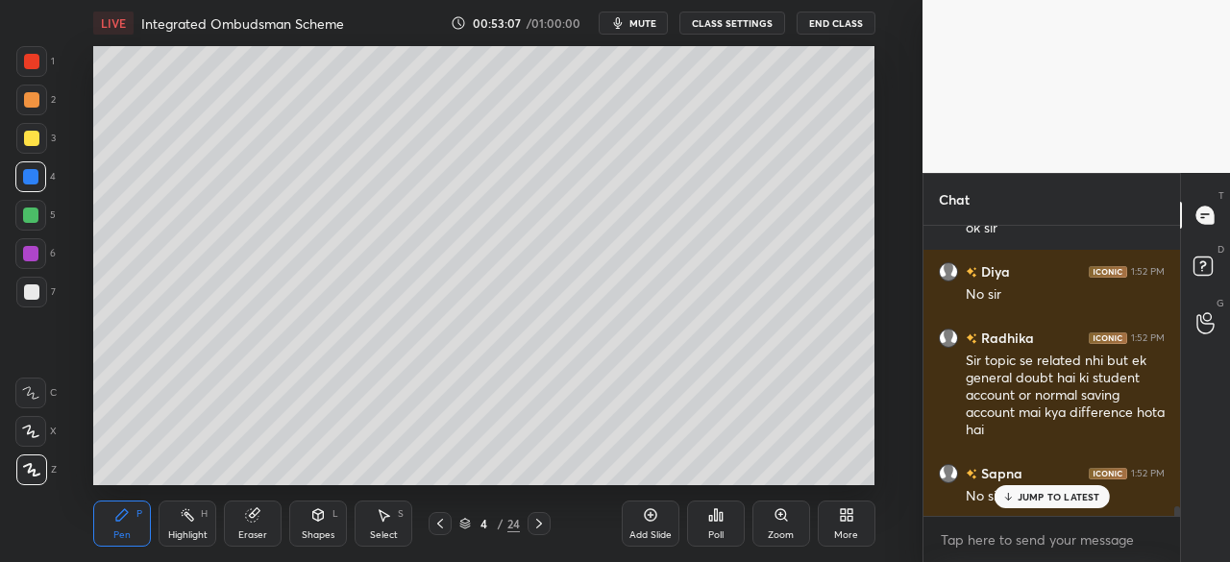
scroll to position [8928, 0]
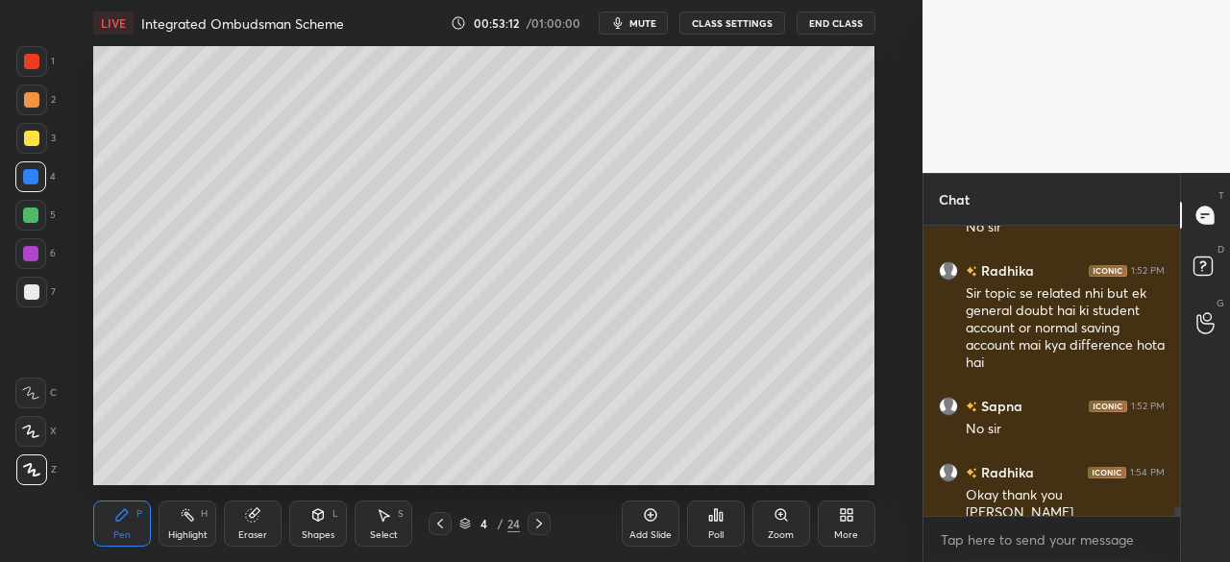
click at [827, 22] on button "End Class" at bounding box center [835, 23] width 79 height 23
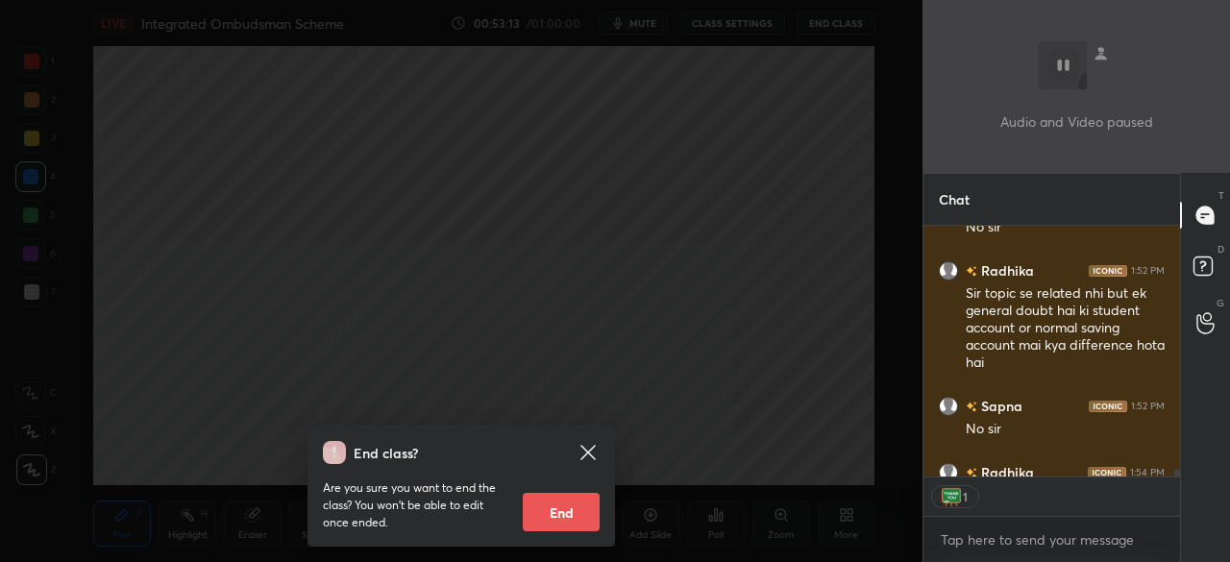
scroll to position [9033, 0]
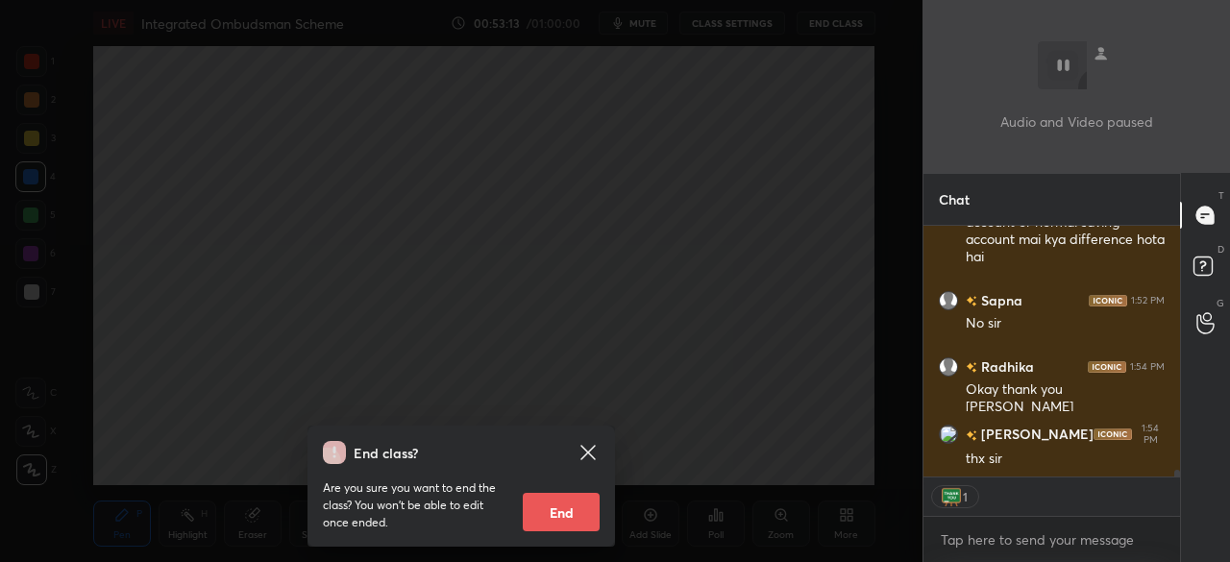
click at [564, 512] on button "End" at bounding box center [561, 512] width 77 height 38
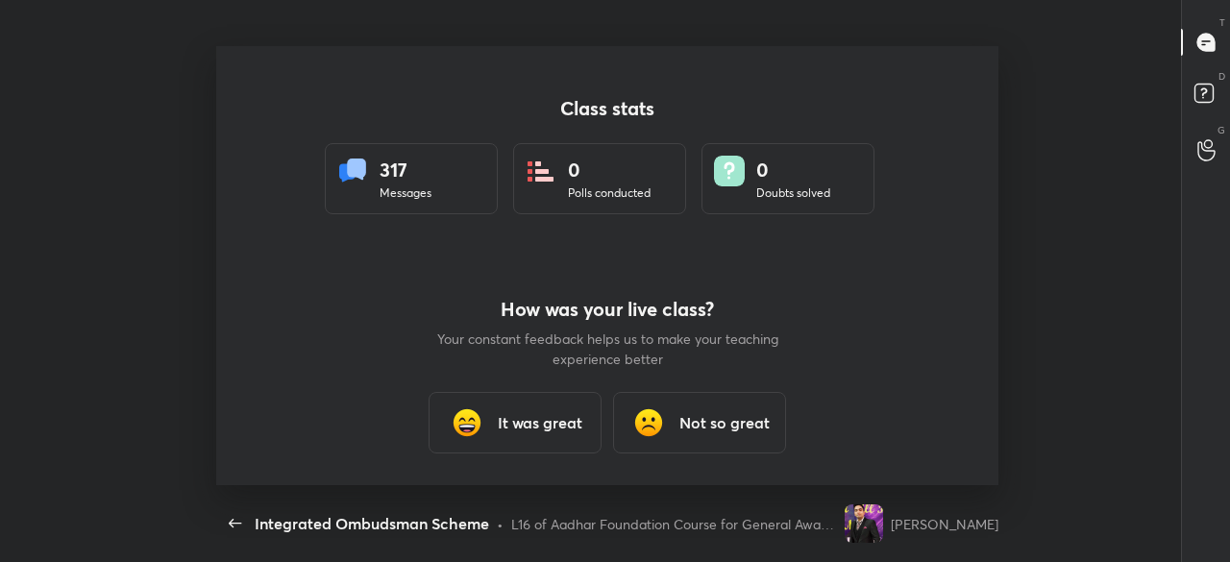
scroll to position [0, 0]
type textarea "x"
